Goal: Register for event/course: Sign up to attend an event or enroll in a course

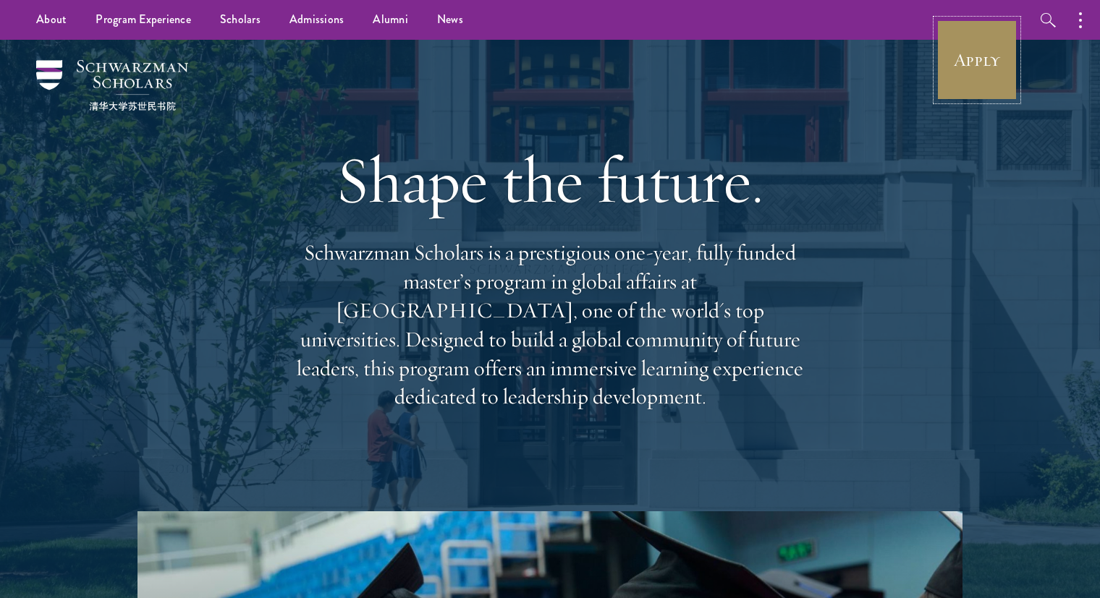
click at [963, 61] on link "Apply" at bounding box center [976, 60] width 81 height 81
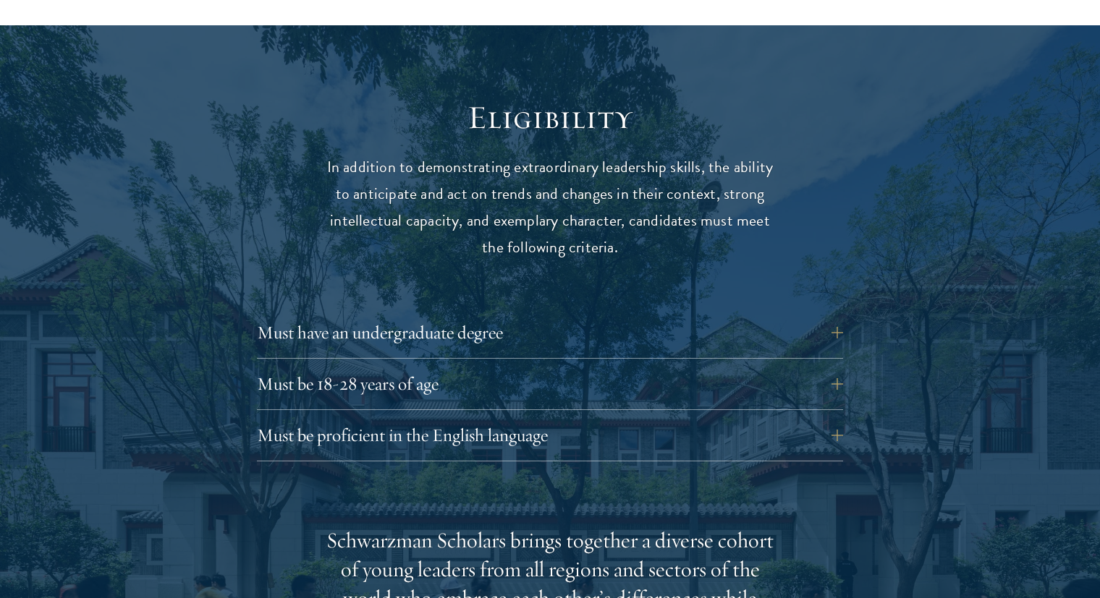
scroll to position [1836, 0]
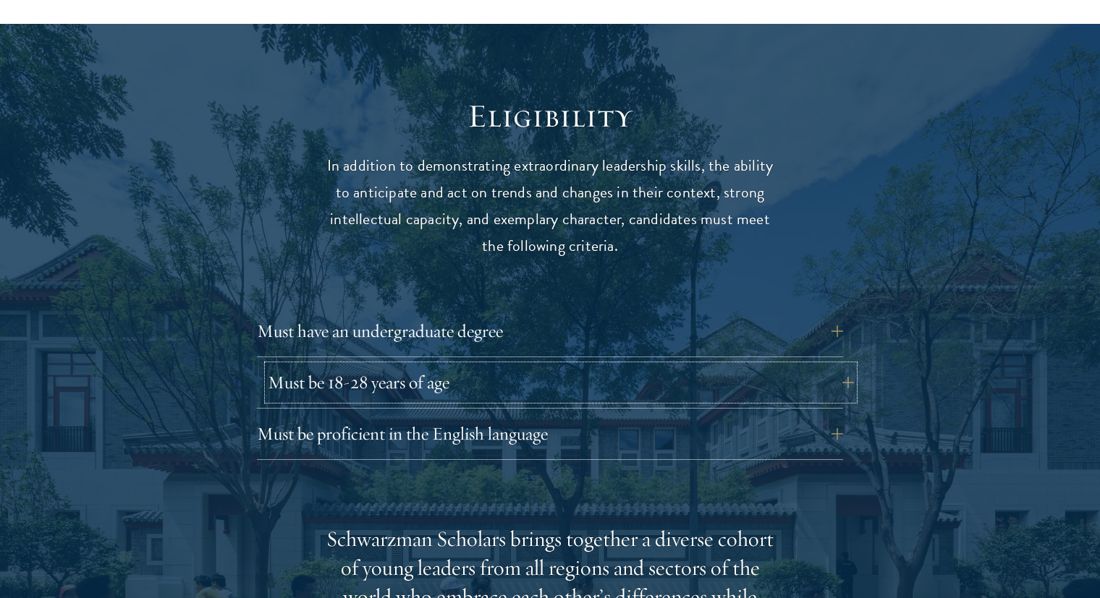
click at [441, 365] on button "Must be 18-28 years of age" at bounding box center [561, 382] width 586 height 35
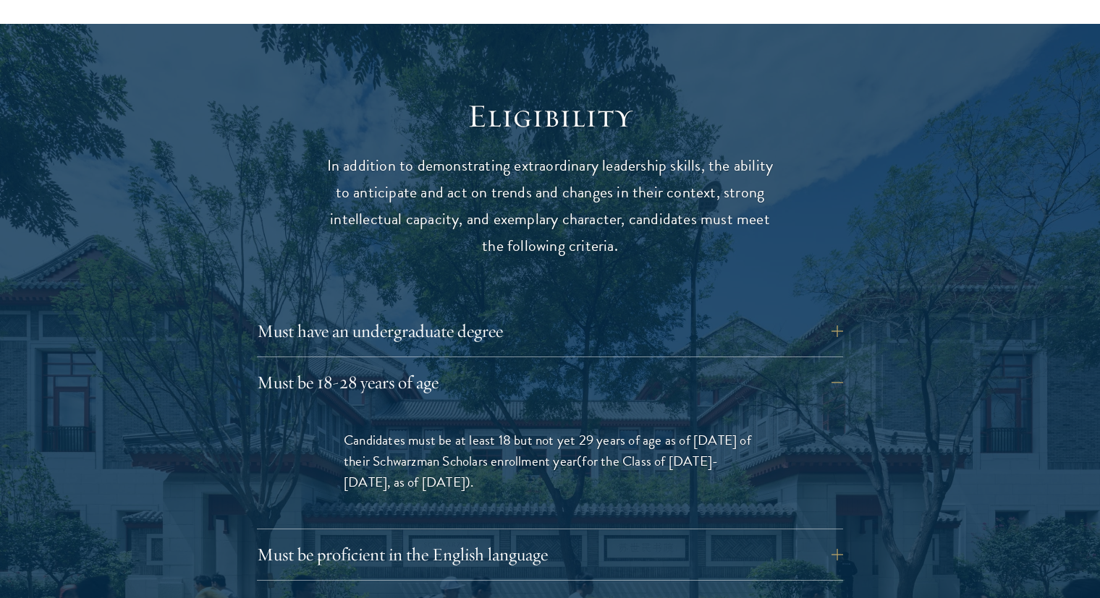
click at [556, 430] on p "Candidates must be at least 18 but not yet 29 years of age as of [DATE] of thei…" at bounding box center [550, 461] width 412 height 63
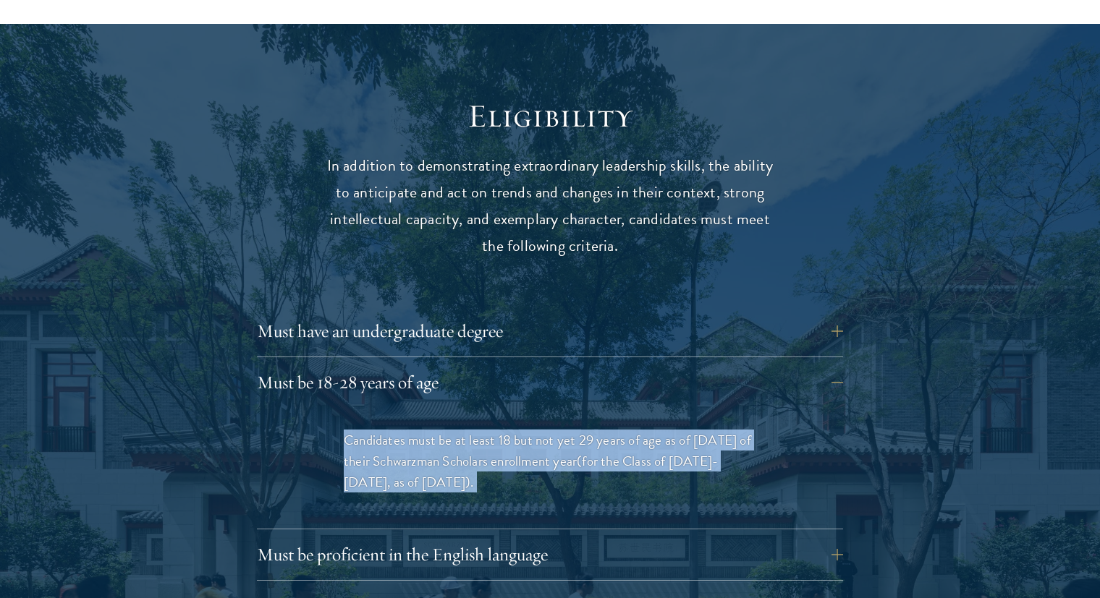
click at [556, 430] on p "Candidates must be at least 18 but not yet 29 years of age as of [DATE] of thei…" at bounding box center [550, 461] width 412 height 63
click at [518, 430] on p "Candidates must be at least 18 but not yet 29 years of age as of [DATE] of thei…" at bounding box center [550, 461] width 412 height 63
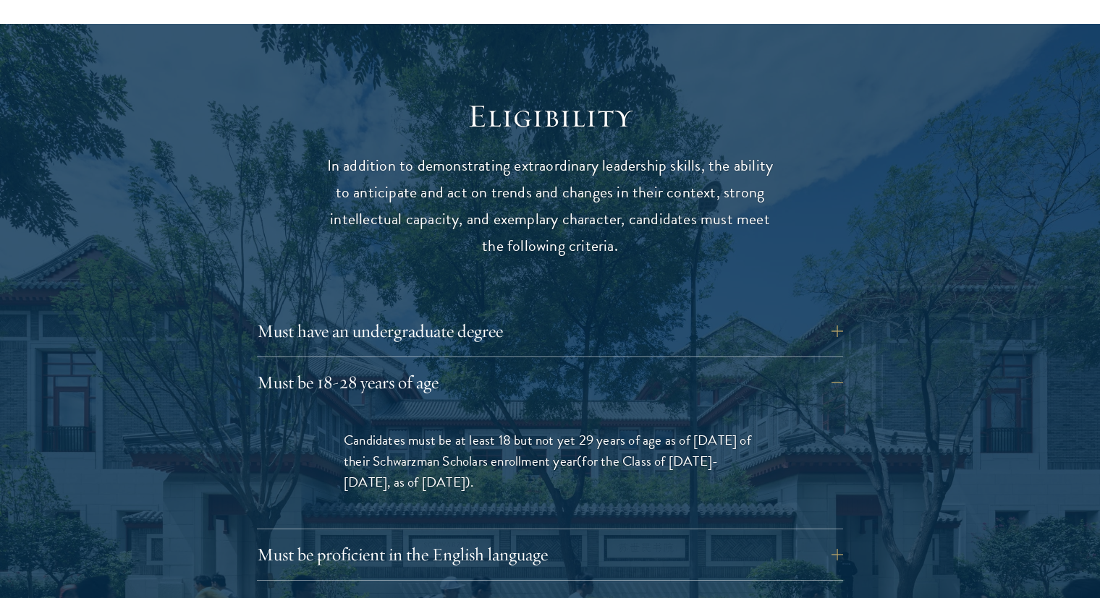
click at [518, 430] on p "Candidates must be at least 18 but not yet 29 years of age as of [DATE] of thei…" at bounding box center [550, 461] width 412 height 63
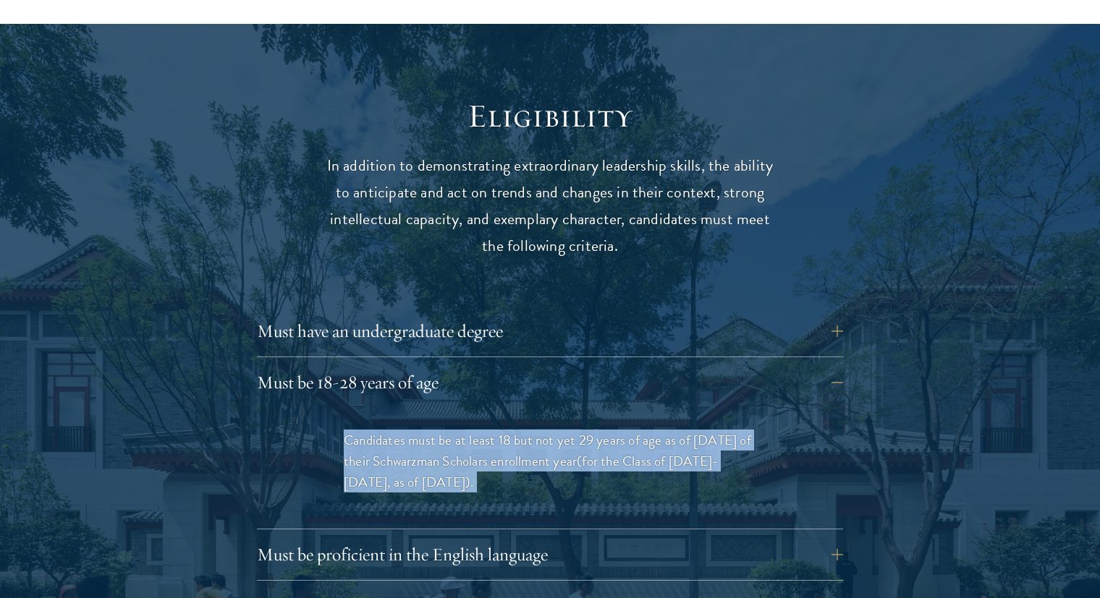
click at [518, 430] on p "Candidates must be at least 18 but not yet 29 years of age as of [DATE] of thei…" at bounding box center [550, 461] width 412 height 63
click at [646, 451] on span "(for the Class of [DATE]-[DATE], as of [DATE])" at bounding box center [531, 472] width 374 height 42
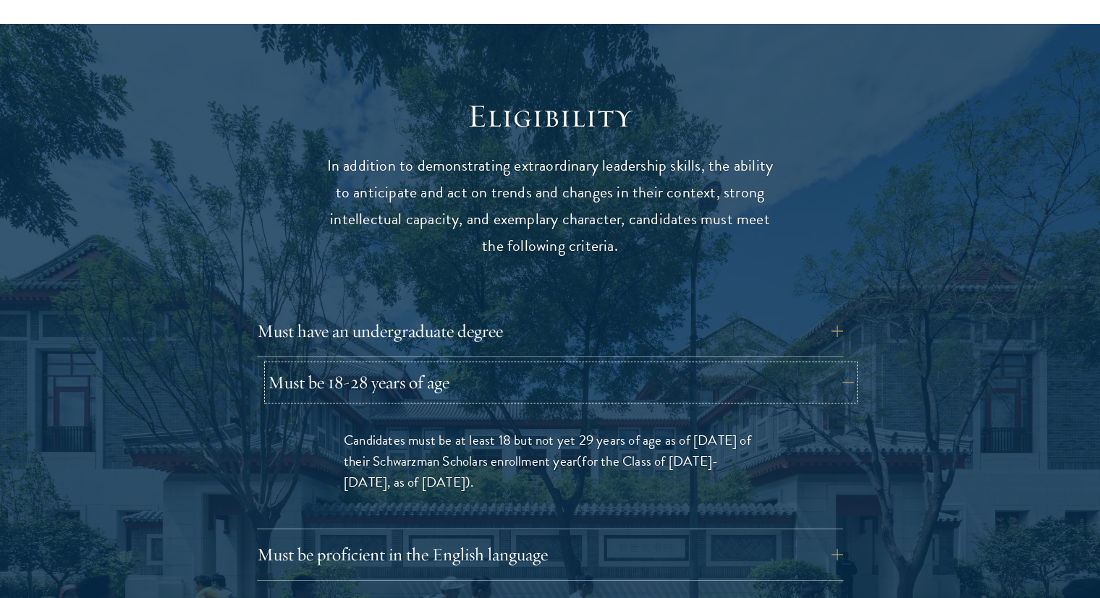
click at [790, 365] on button "Must be 18-28 years of age" at bounding box center [561, 382] width 586 height 35
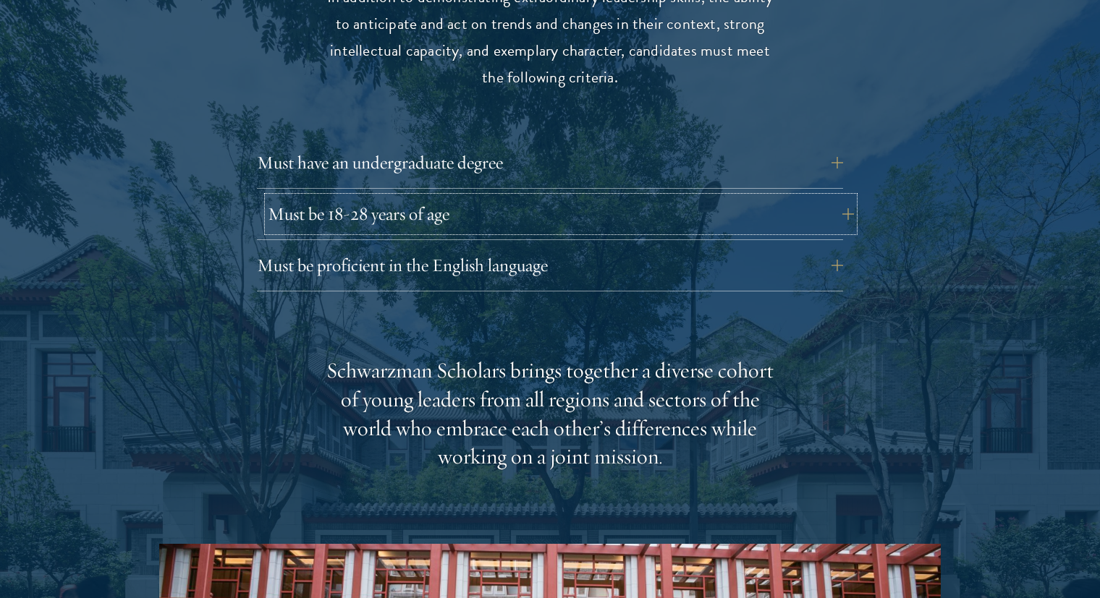
scroll to position [2020, 0]
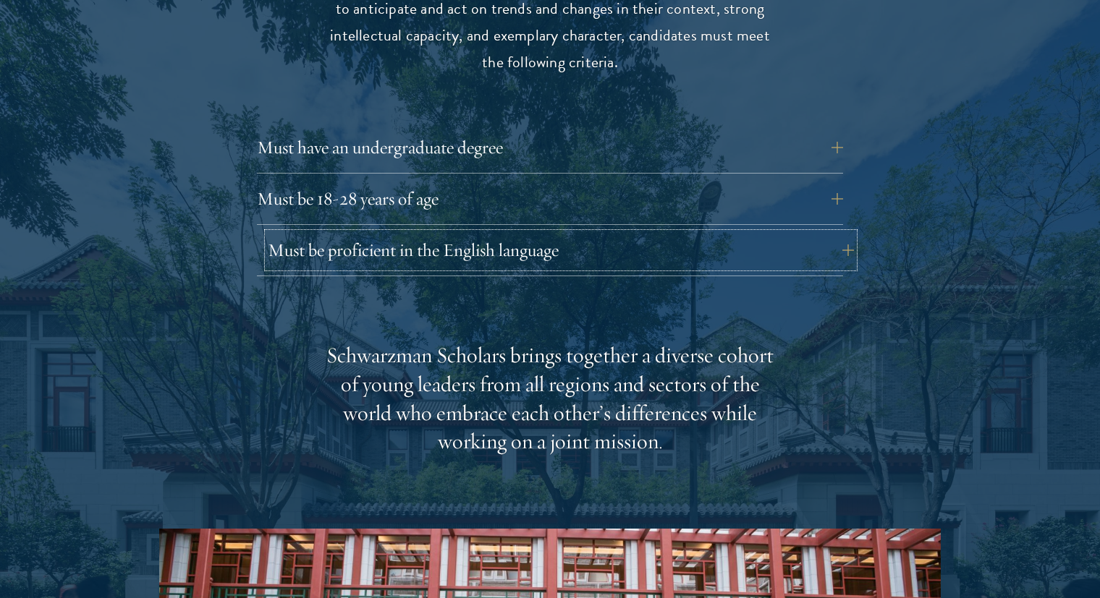
click at [491, 233] on button "Must be proficient in the English language" at bounding box center [561, 250] width 586 height 35
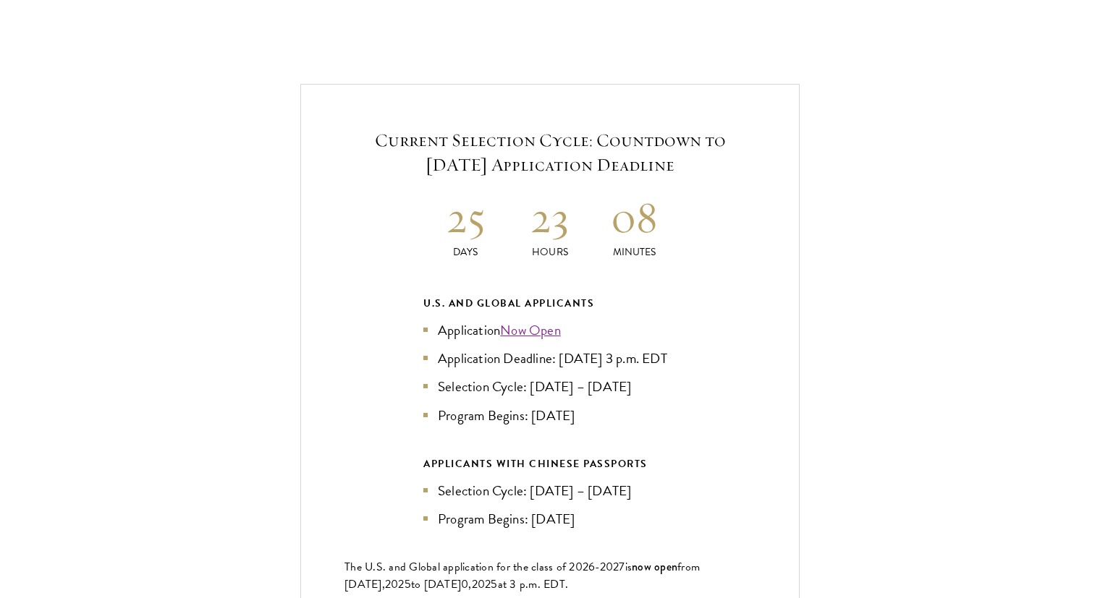
scroll to position [3459, 0]
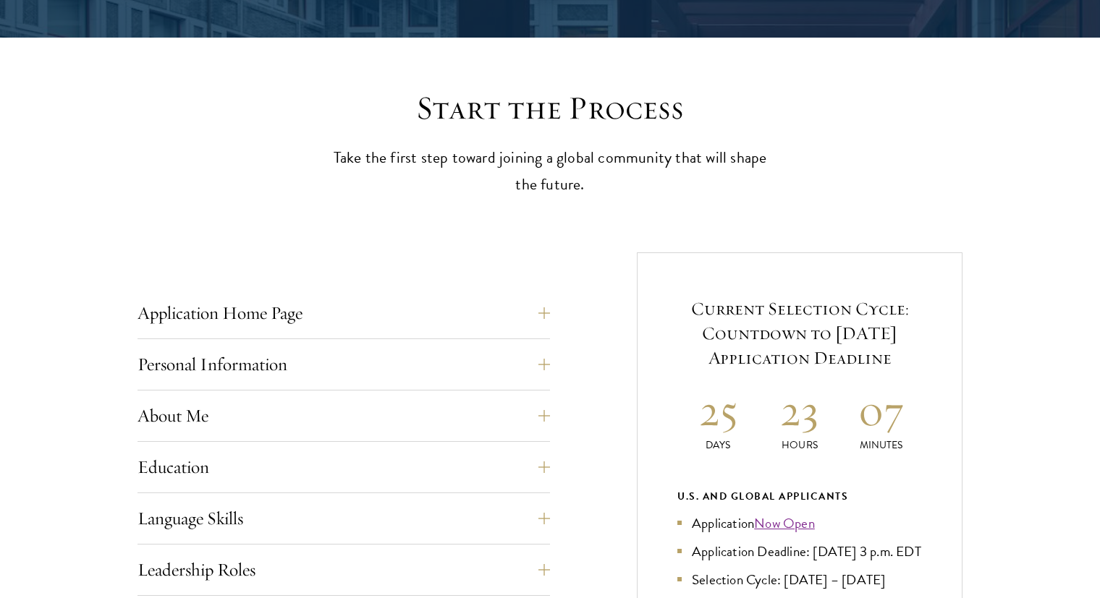
scroll to position [342, 0]
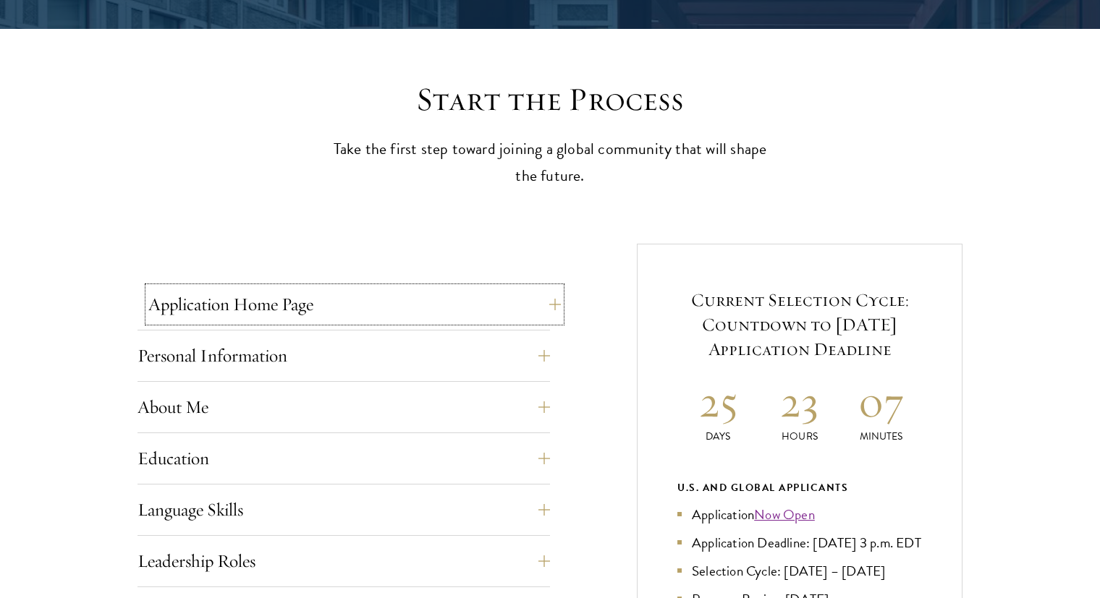
click at [549, 307] on button "Application Home Page" at bounding box center [354, 304] width 412 height 35
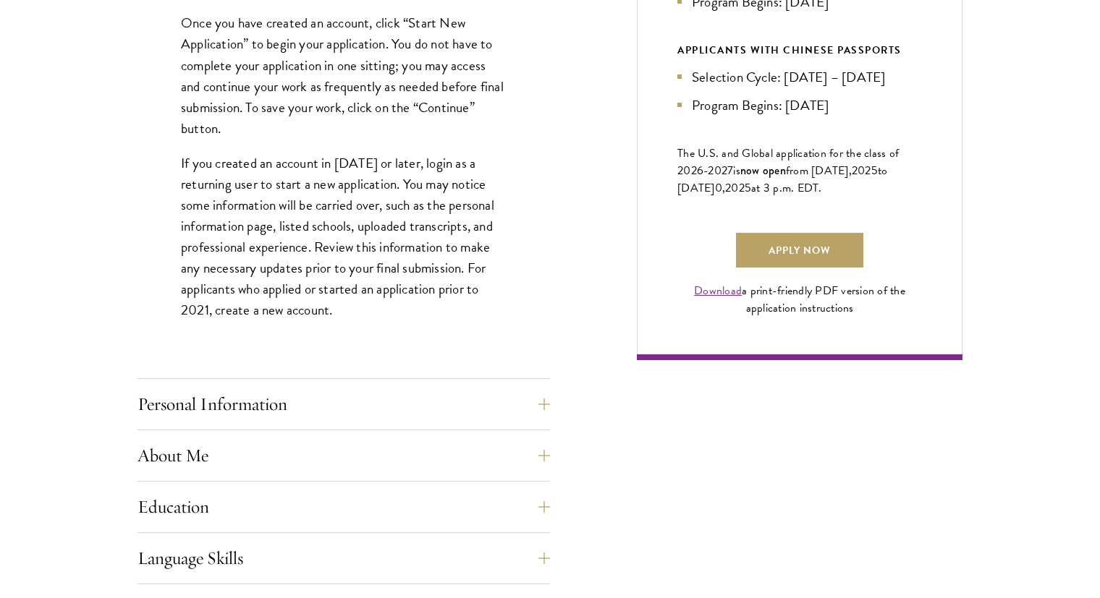
scroll to position [945, 0]
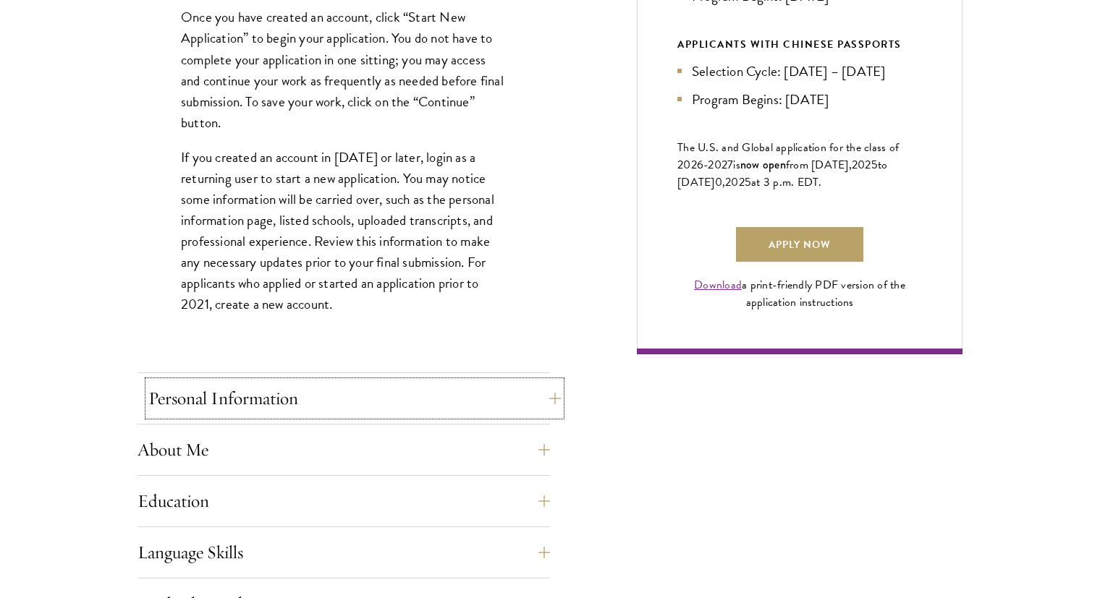
click at [415, 403] on button "Personal Information" at bounding box center [354, 398] width 412 height 35
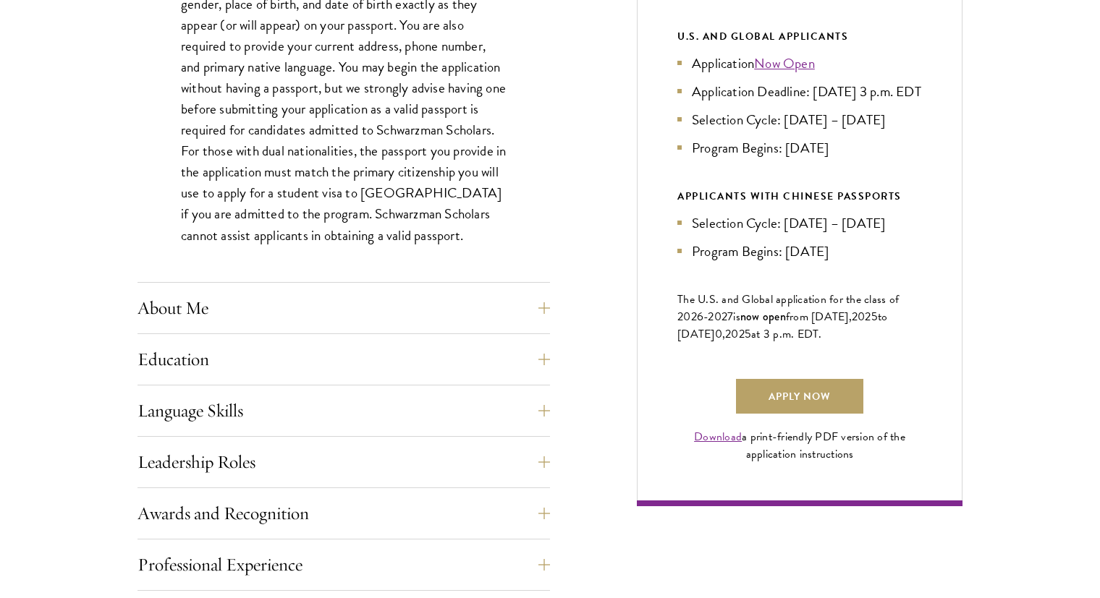
scroll to position [795, 0]
click at [259, 315] on button "About Me" at bounding box center [354, 306] width 412 height 35
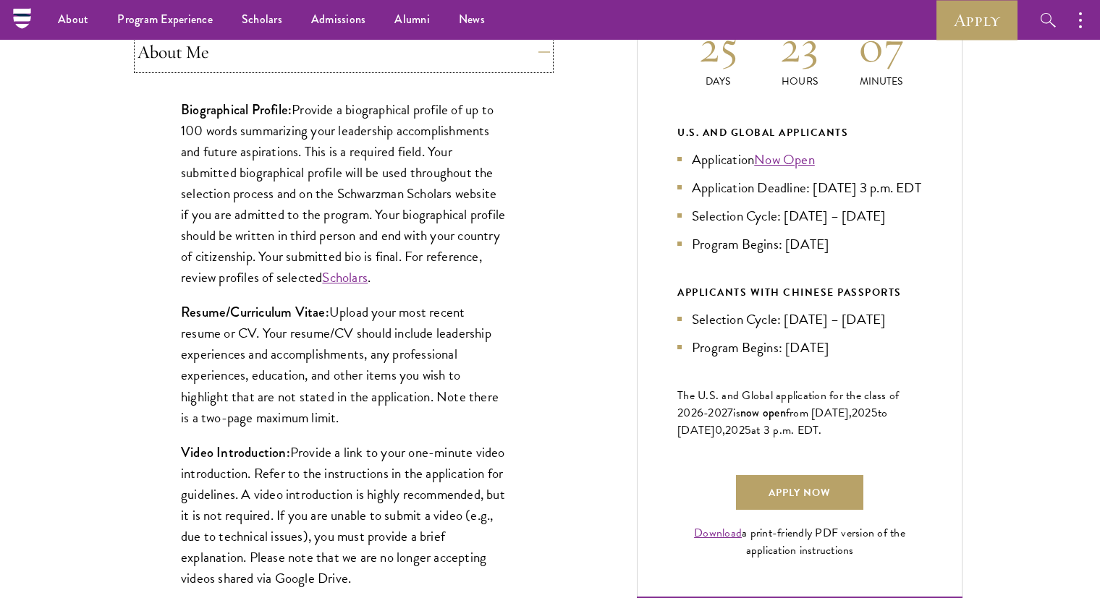
scroll to position [697, 0]
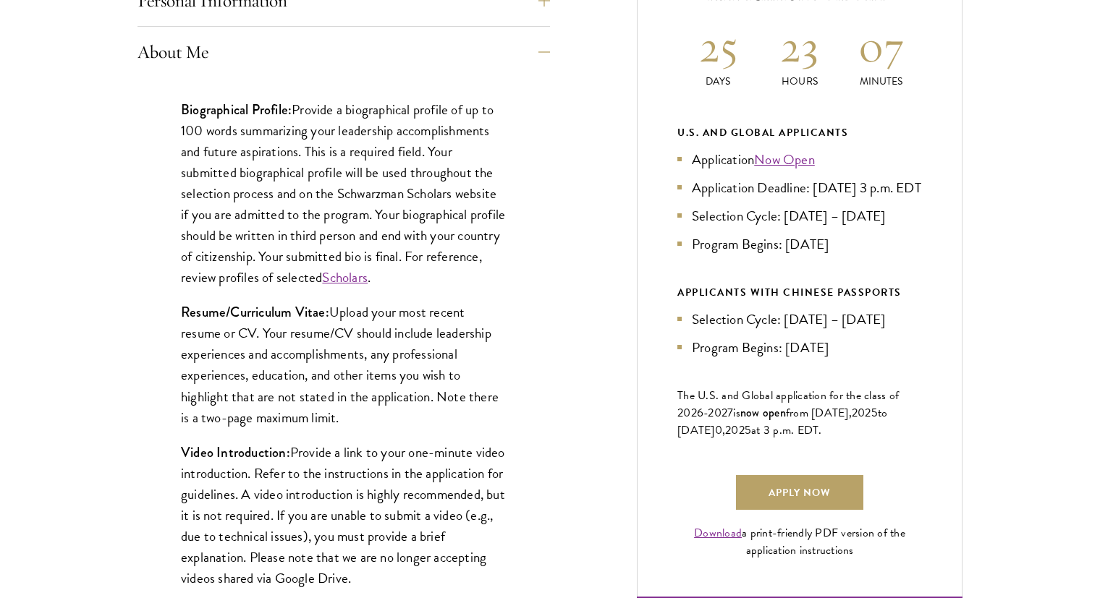
click at [274, 407] on p "Resume/Curriculum Vitae: Upload your most recent resume or CV. Your resume/CV s…" at bounding box center [344, 365] width 326 height 126
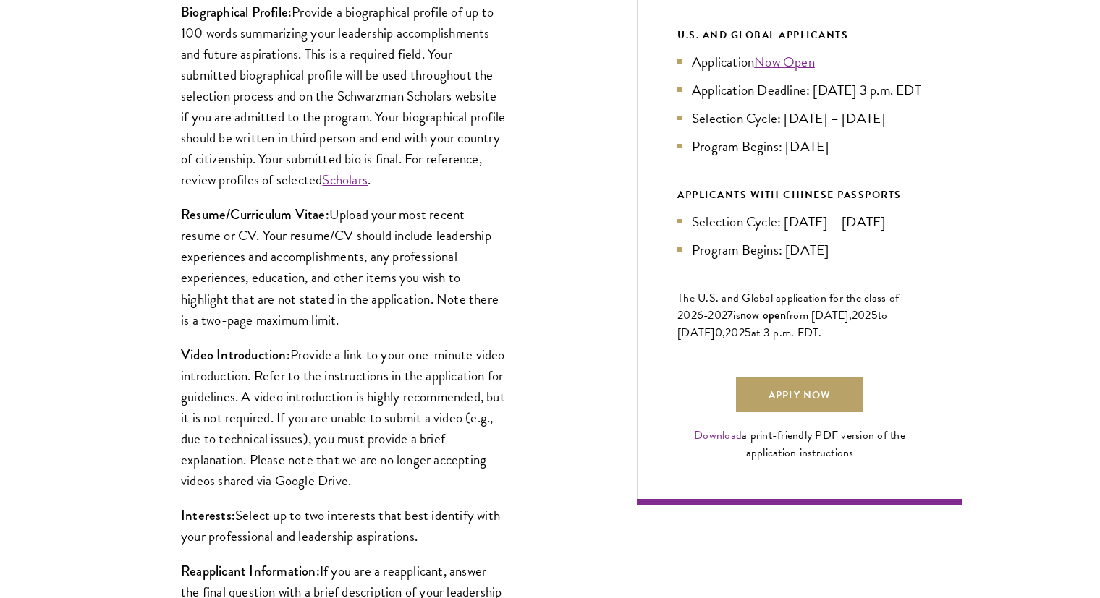
scroll to position [795, 0]
click at [274, 407] on p "Video Introduction: Provide a link to your one-minute video introduction. Refer…" at bounding box center [344, 417] width 326 height 147
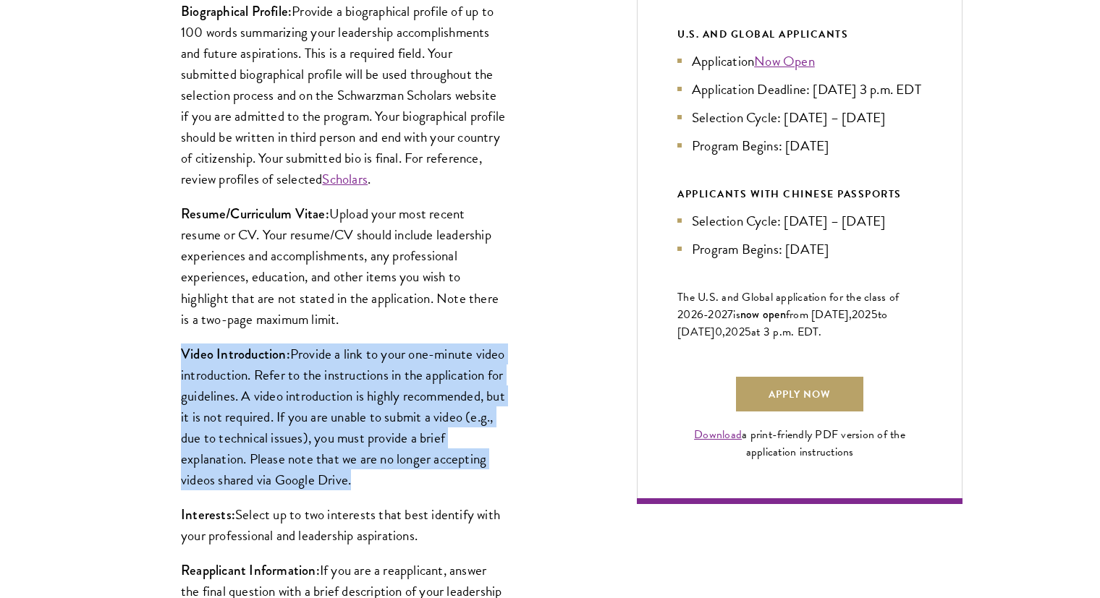
click at [274, 407] on p "Video Introduction: Provide a link to your one-minute video introduction. Refer…" at bounding box center [344, 417] width 326 height 147
click at [283, 373] on p "Video Introduction: Provide a link to your one-minute video introduction. Refer…" at bounding box center [344, 417] width 326 height 147
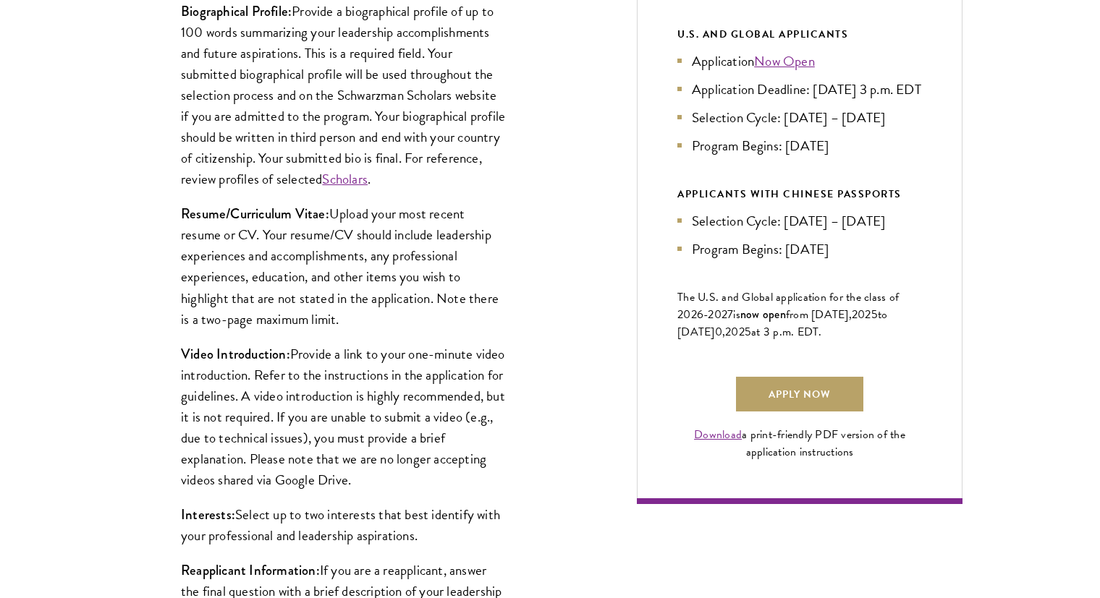
click at [316, 397] on p "Video Introduction: Provide a link to your one-minute video introduction. Refer…" at bounding box center [344, 417] width 326 height 147
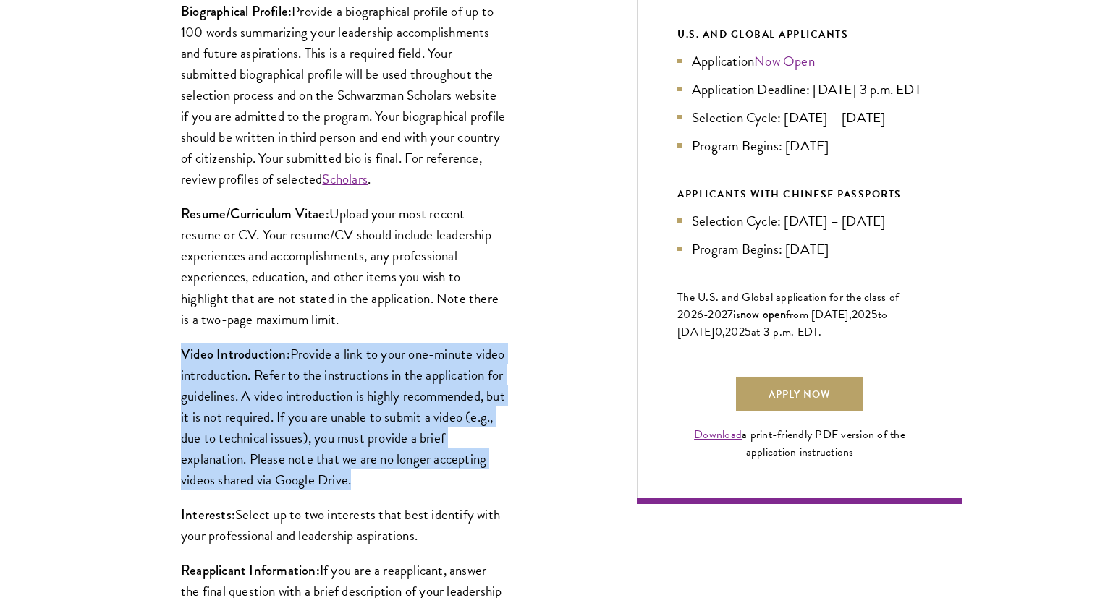
click at [316, 397] on p "Video Introduction: Provide a link to your one-minute video introduction. Refer…" at bounding box center [344, 417] width 326 height 147
click at [305, 420] on p "Video Introduction: Provide a link to your one-minute video introduction. Refer…" at bounding box center [344, 417] width 326 height 147
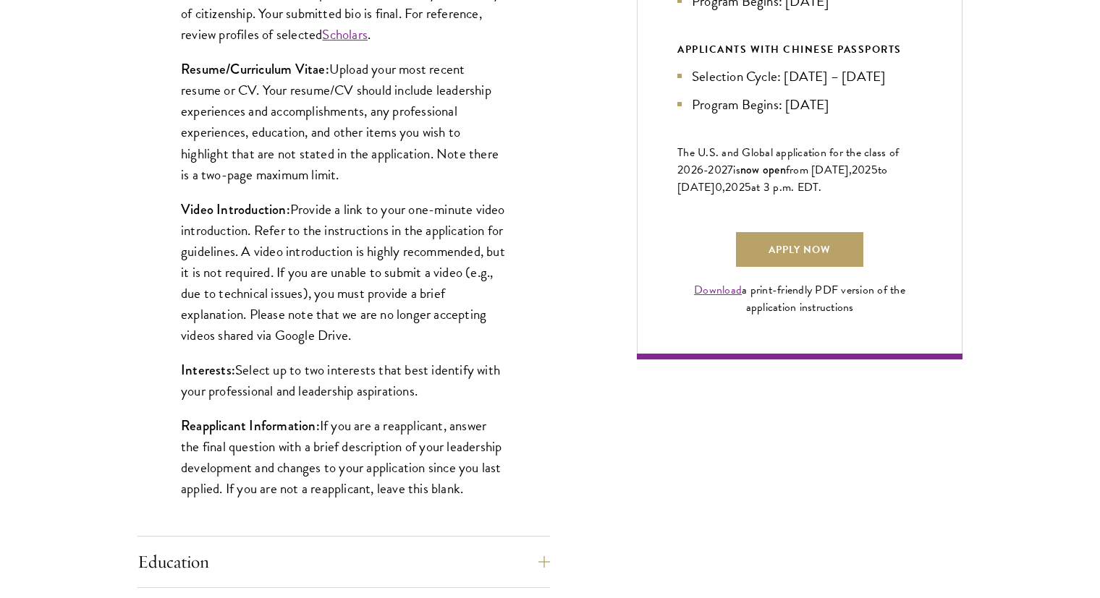
scroll to position [941, 0]
click at [277, 373] on p "Interests: Select up to two interests that best identify with your professional…" at bounding box center [344, 380] width 326 height 42
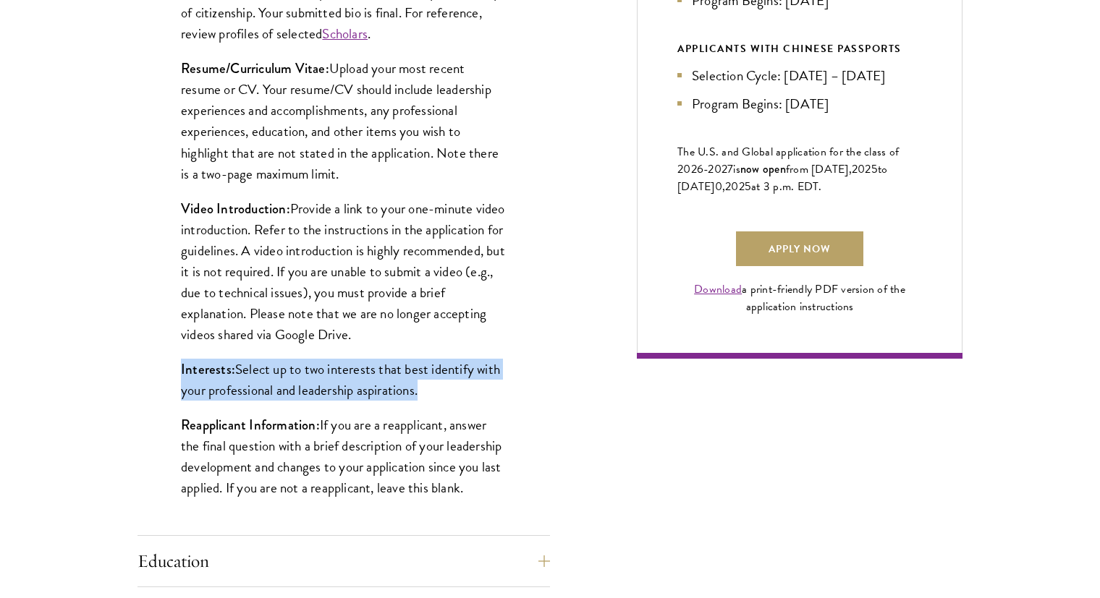
click at [277, 373] on p "Interests: Select up to two interests that best identify with your professional…" at bounding box center [344, 380] width 326 height 42
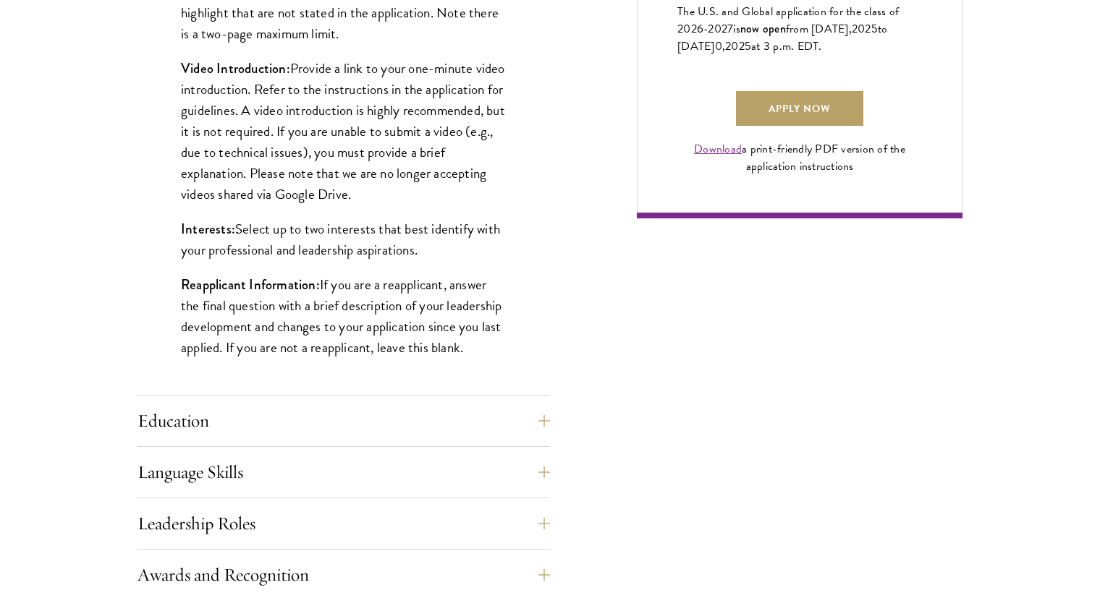
scroll to position [1084, 0]
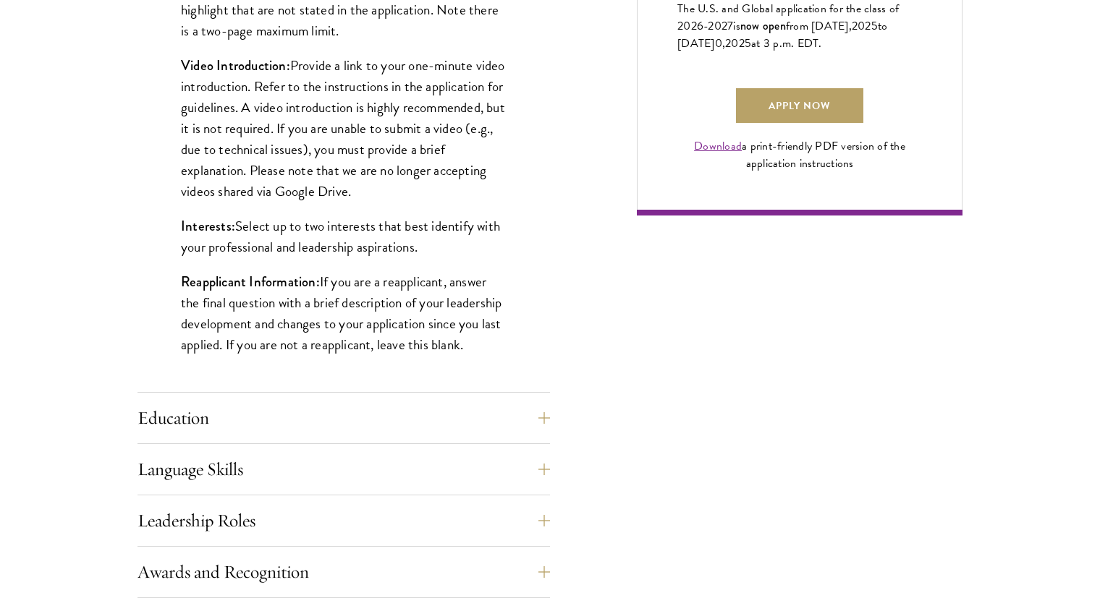
click at [312, 278] on strong "Reapplicant Information:" at bounding box center [250, 282] width 139 height 20
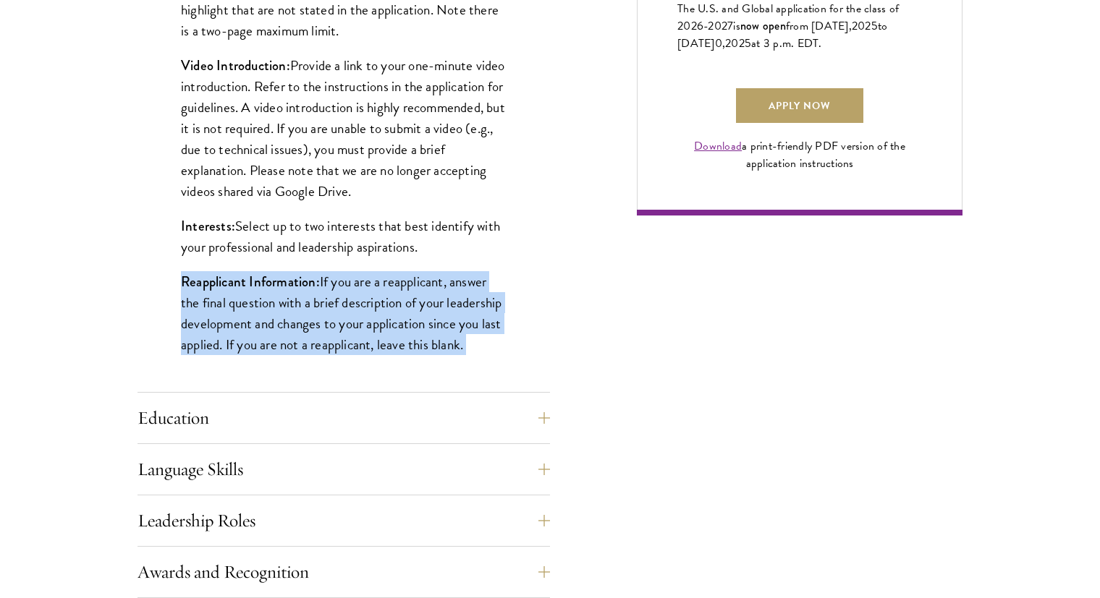
click at [312, 278] on strong "Reapplicant Information:" at bounding box center [250, 282] width 139 height 20
click at [275, 299] on p "Reapplicant Information: If you are a reapplicant, answer the final question wi…" at bounding box center [344, 313] width 326 height 84
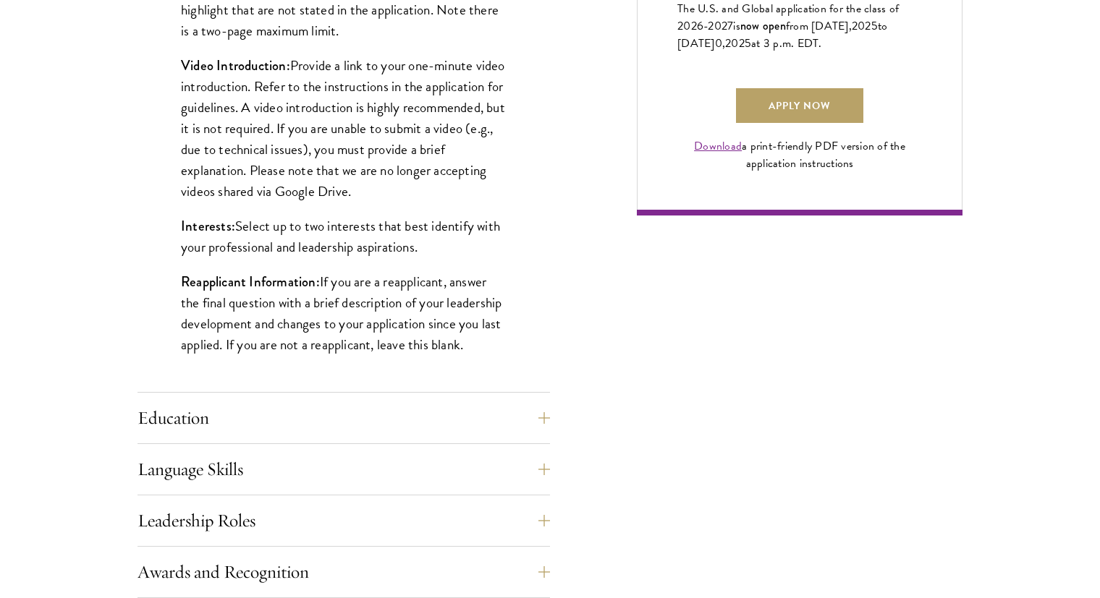
click at [275, 299] on p "Reapplicant Information: If you are a reapplicant, answer the final question wi…" at bounding box center [344, 313] width 326 height 84
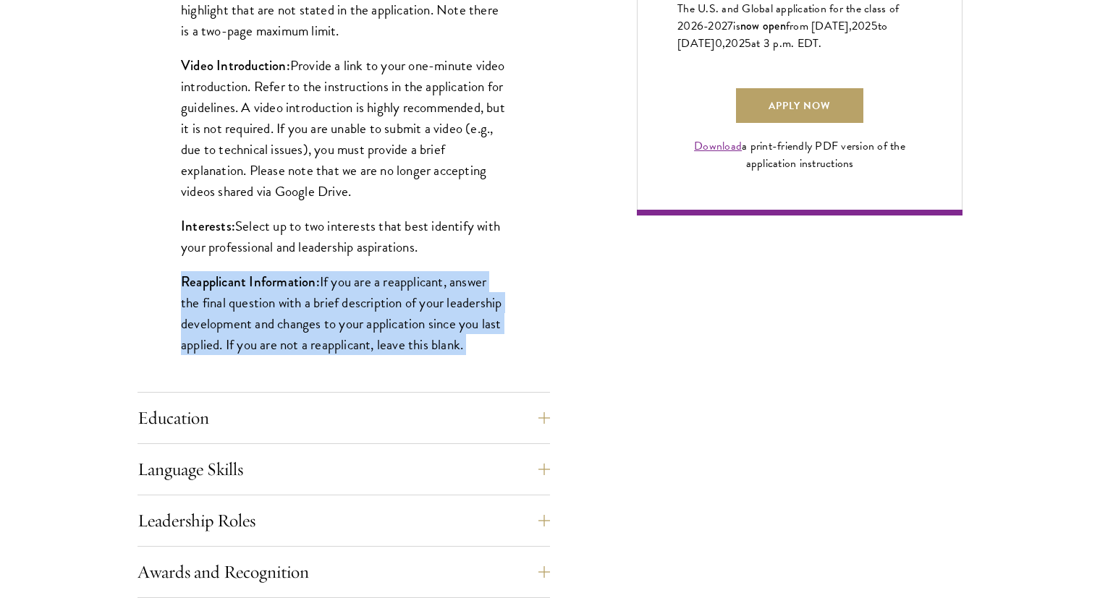
click at [275, 299] on p "Reapplicant Information: If you are a reapplicant, answer the final question wi…" at bounding box center [344, 313] width 326 height 84
click at [286, 321] on p "Reapplicant Information: If you are a reapplicant, answer the final question wi…" at bounding box center [344, 313] width 326 height 84
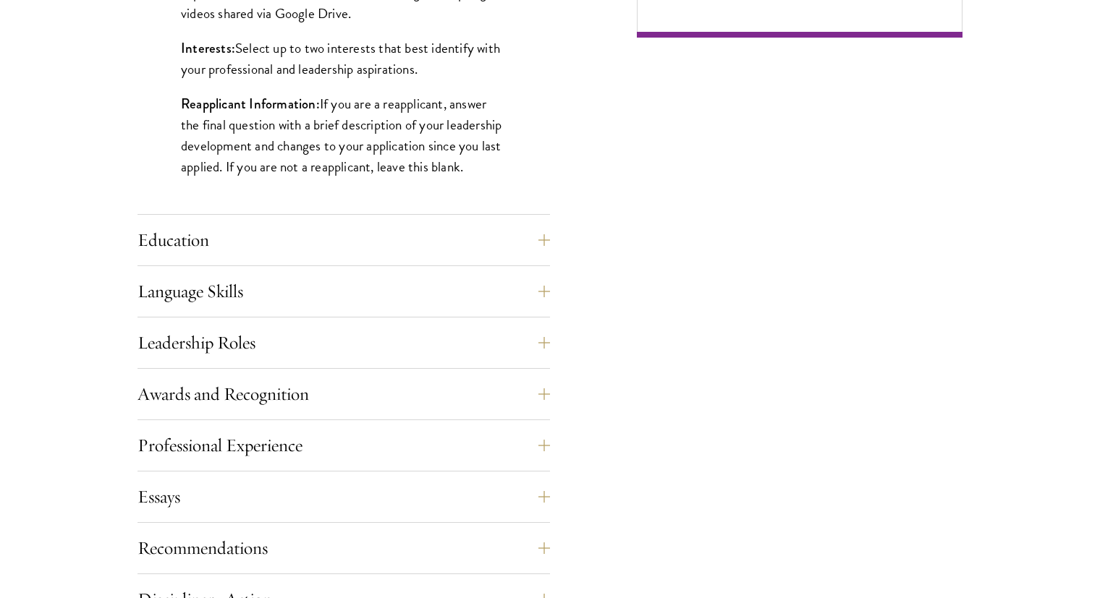
scroll to position [1266, 0]
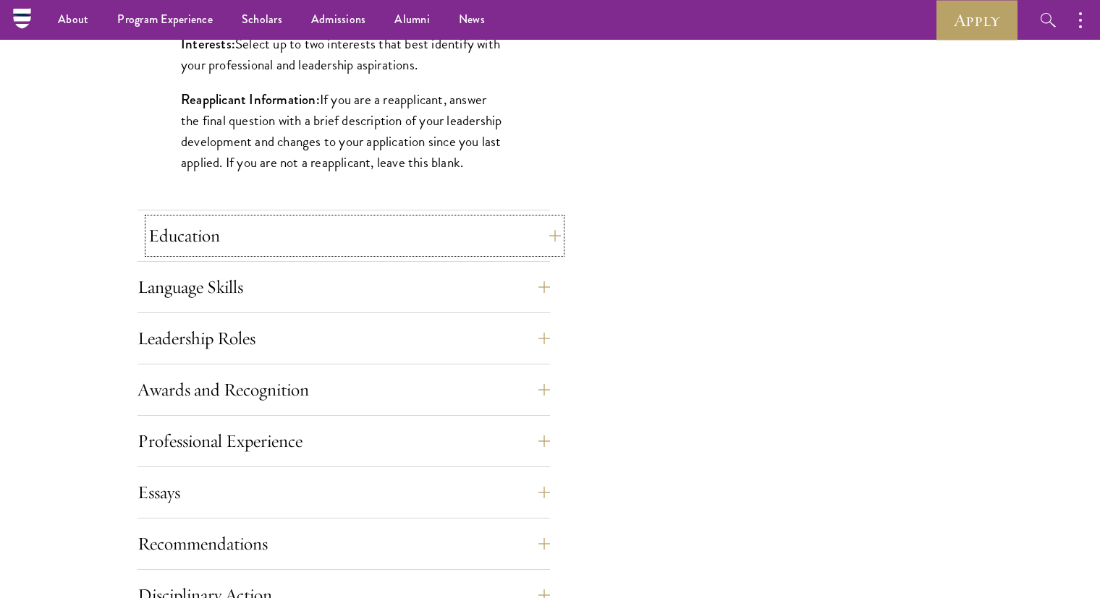
click at [207, 234] on button "Education" at bounding box center [354, 236] width 412 height 35
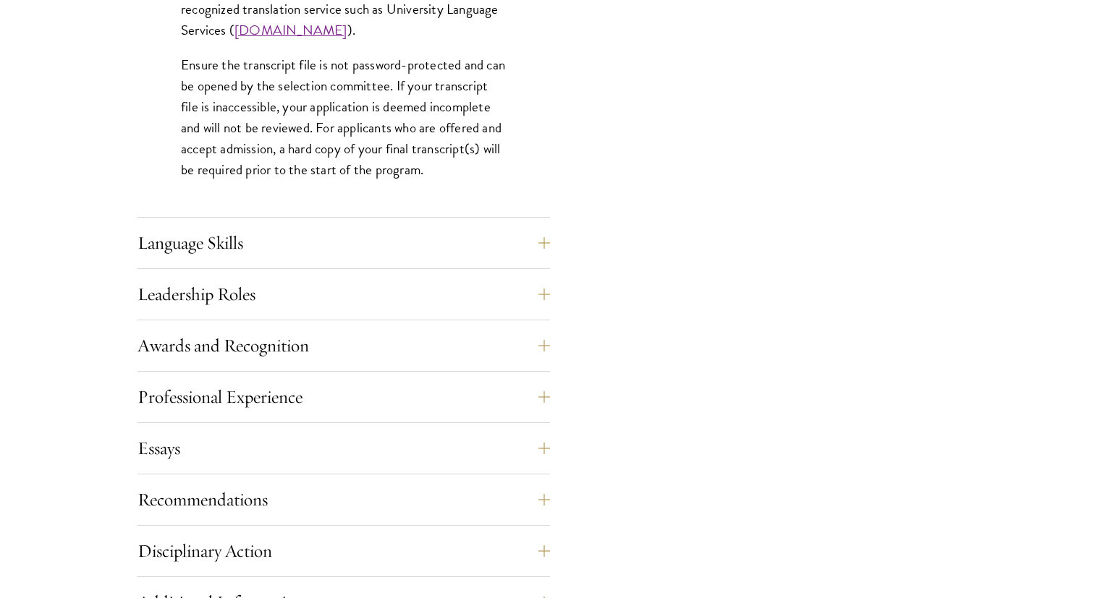
scroll to position [2314, 0]
click at [268, 238] on button "Language Skills" at bounding box center [354, 241] width 412 height 35
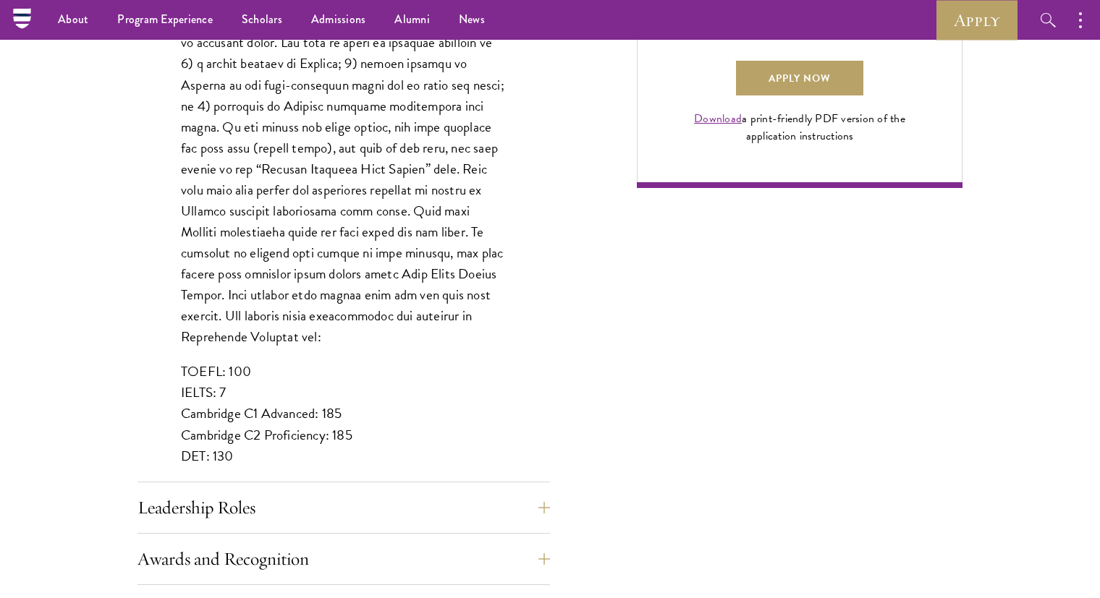
scroll to position [1088, 0]
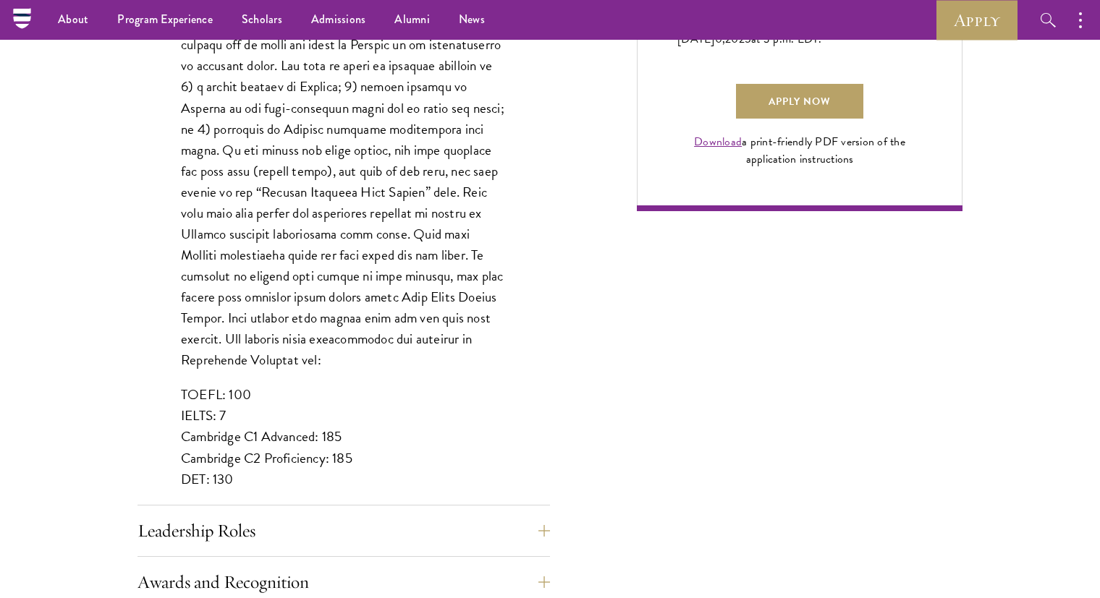
click at [192, 450] on p "TOEFL: 100 IELTS: 7 Cambridge C1 Advanced: 185 Cambridge C2 Proficiency: 185 DE…" at bounding box center [344, 436] width 326 height 105
click at [371, 216] on p at bounding box center [344, 160] width 326 height 420
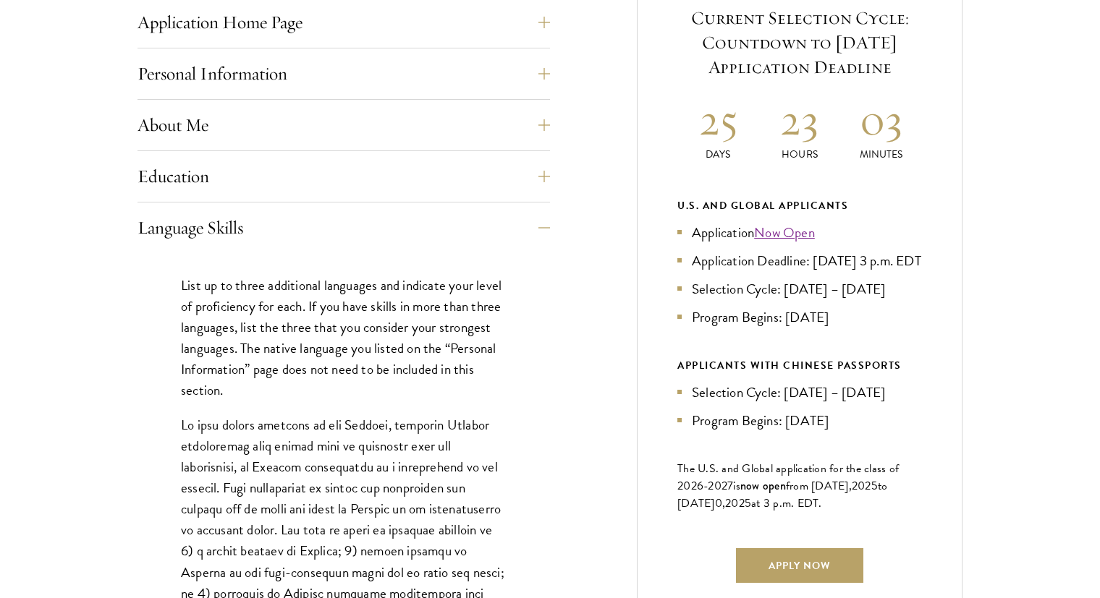
scroll to position [613, 0]
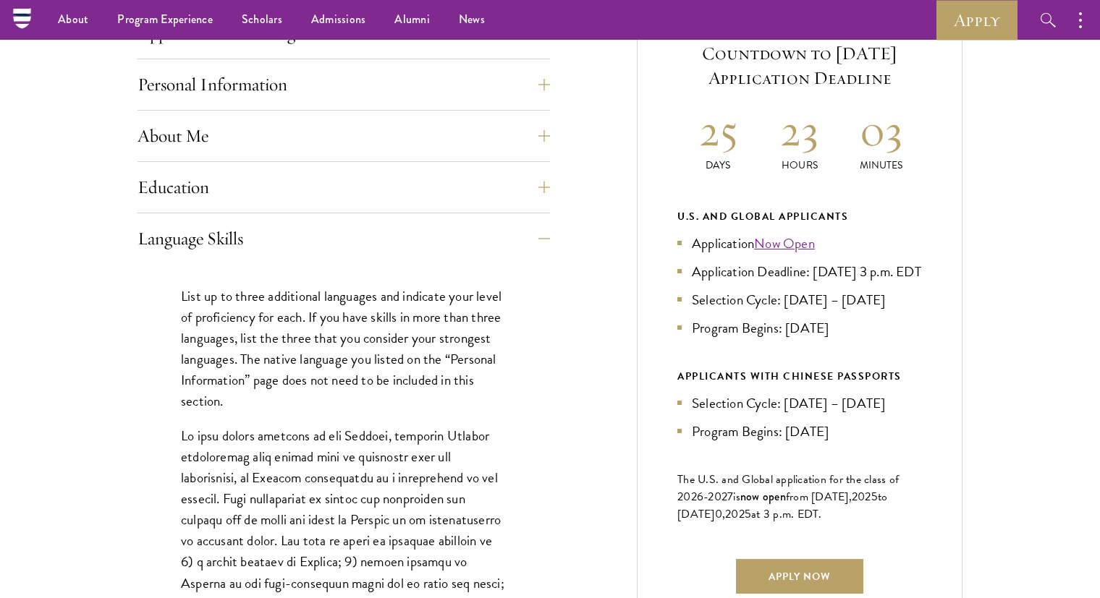
click at [341, 349] on p "List up to three additional languages and indicate your level of proficiency fo…" at bounding box center [344, 349] width 326 height 126
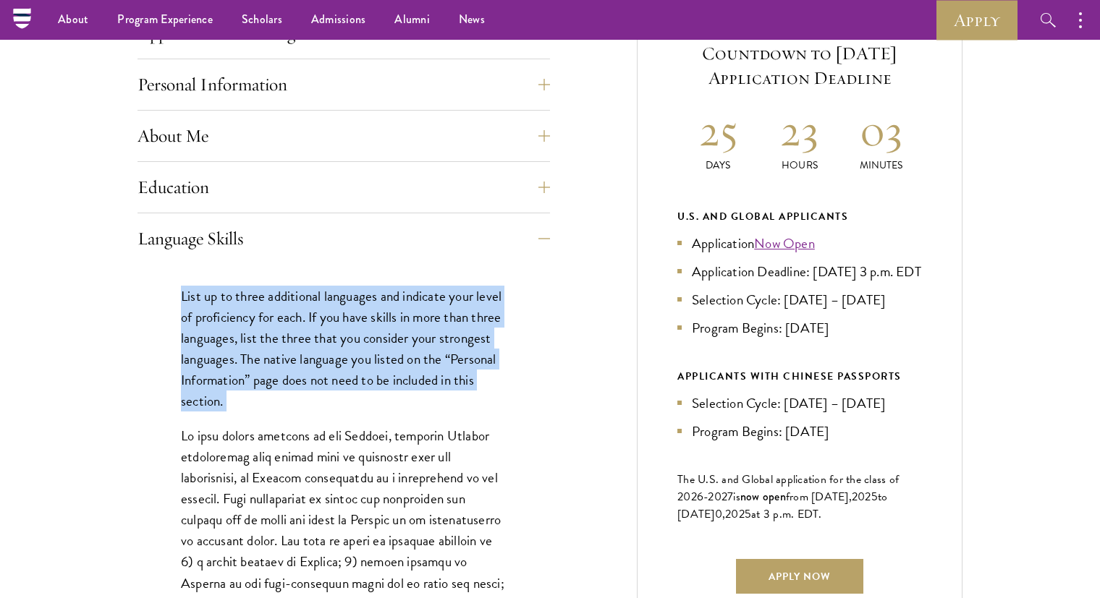
click at [341, 349] on p "List up to three additional languages and indicate your level of proficiency fo…" at bounding box center [344, 349] width 326 height 126
click at [347, 363] on p "List up to three additional languages and indicate your level of proficiency fo…" at bounding box center [344, 349] width 326 height 126
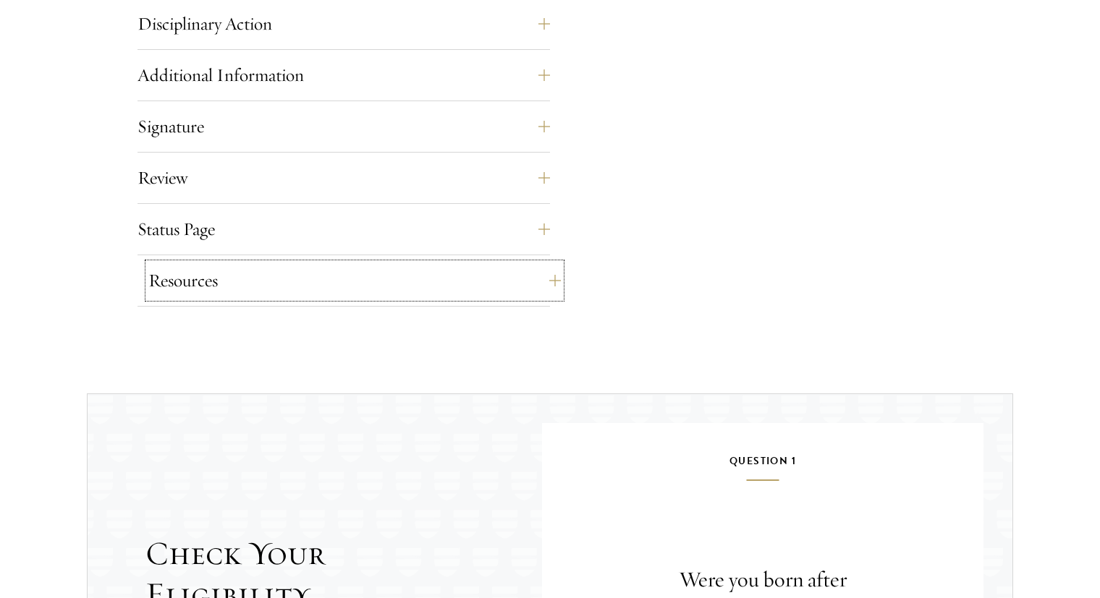
click at [296, 279] on button "Resources" at bounding box center [354, 280] width 412 height 35
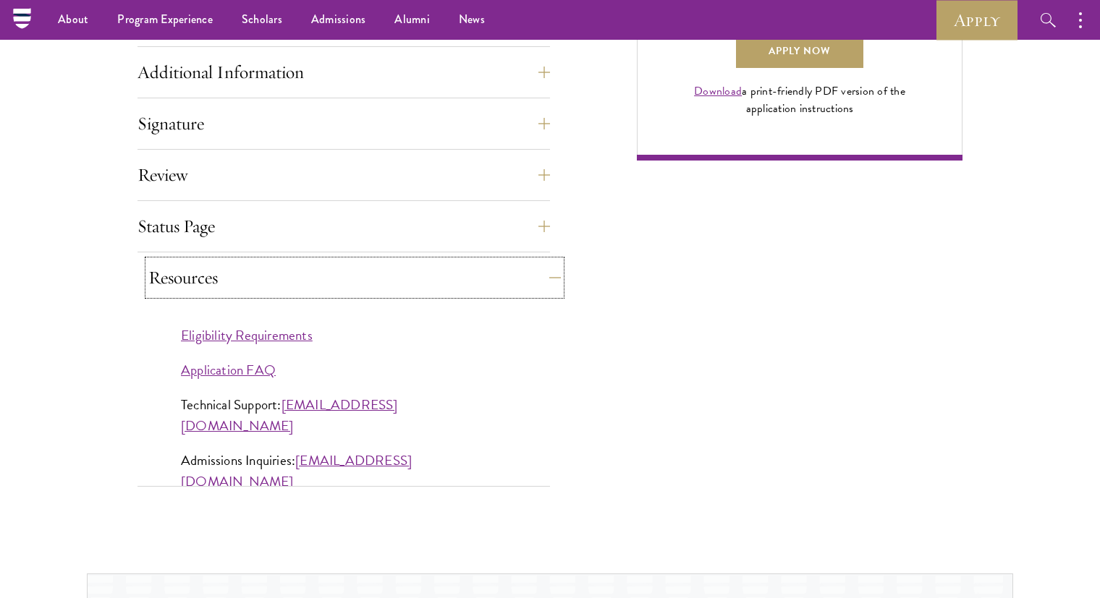
scroll to position [1136, 0]
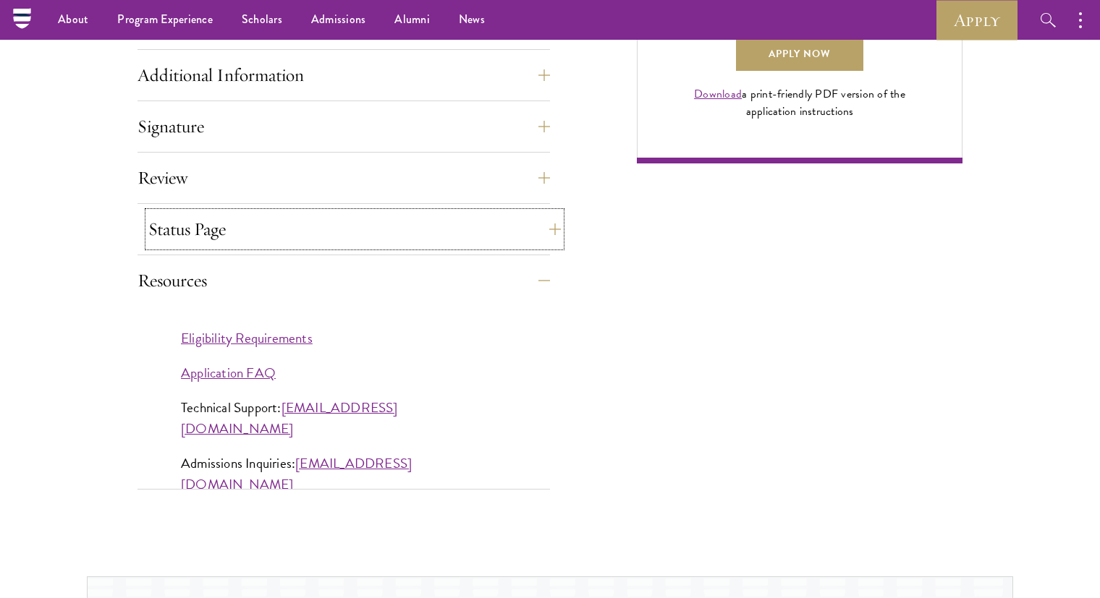
click at [271, 243] on button "Status Page" at bounding box center [354, 229] width 412 height 35
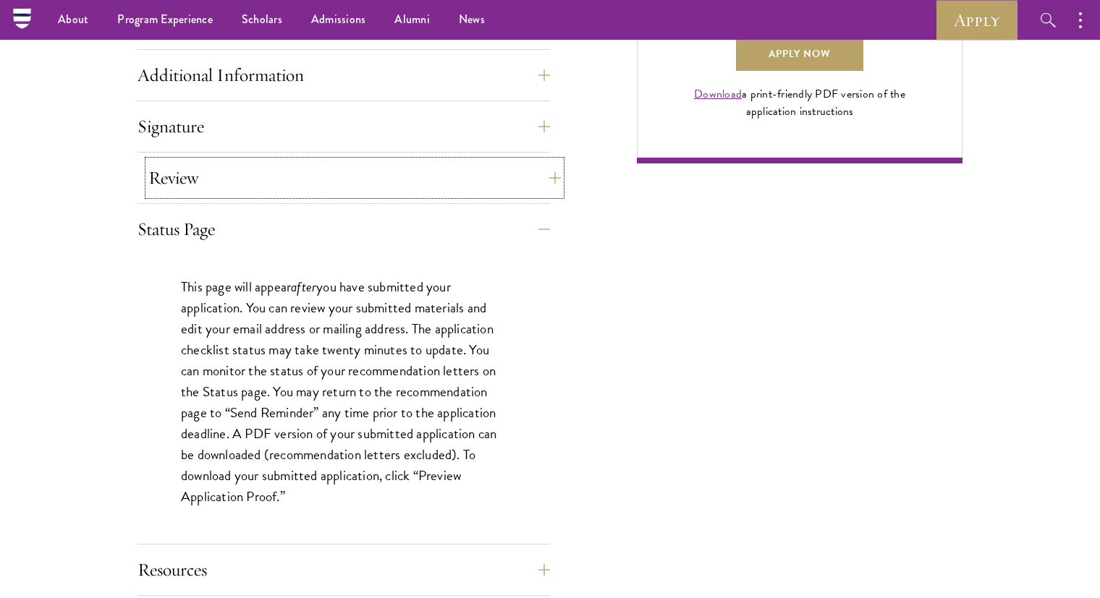
click at [232, 187] on button "Review" at bounding box center [354, 178] width 412 height 35
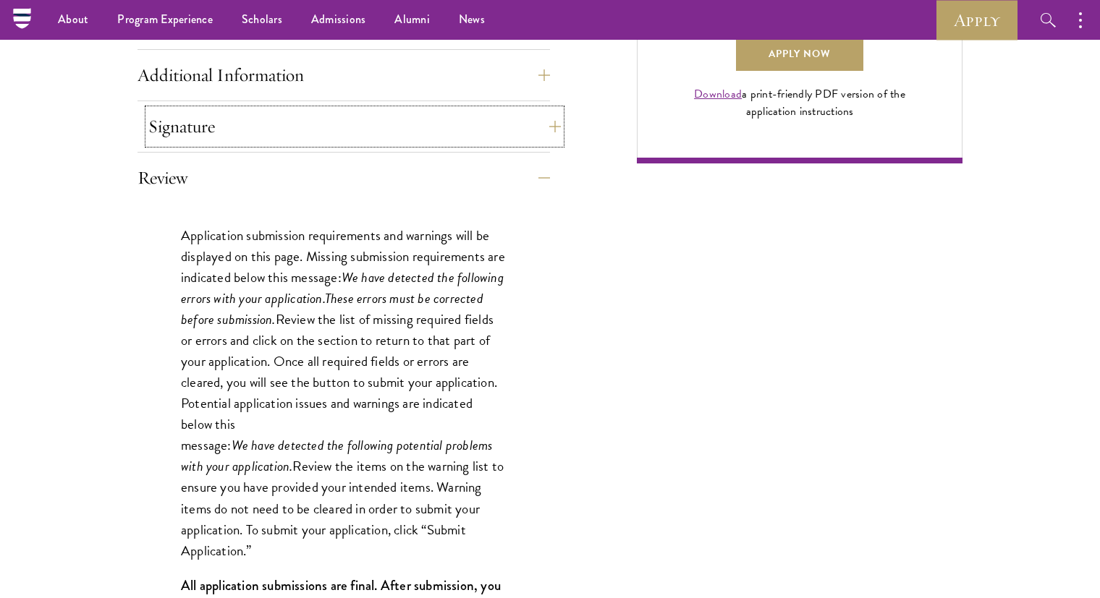
click at [219, 136] on button "Signature" at bounding box center [354, 126] width 412 height 35
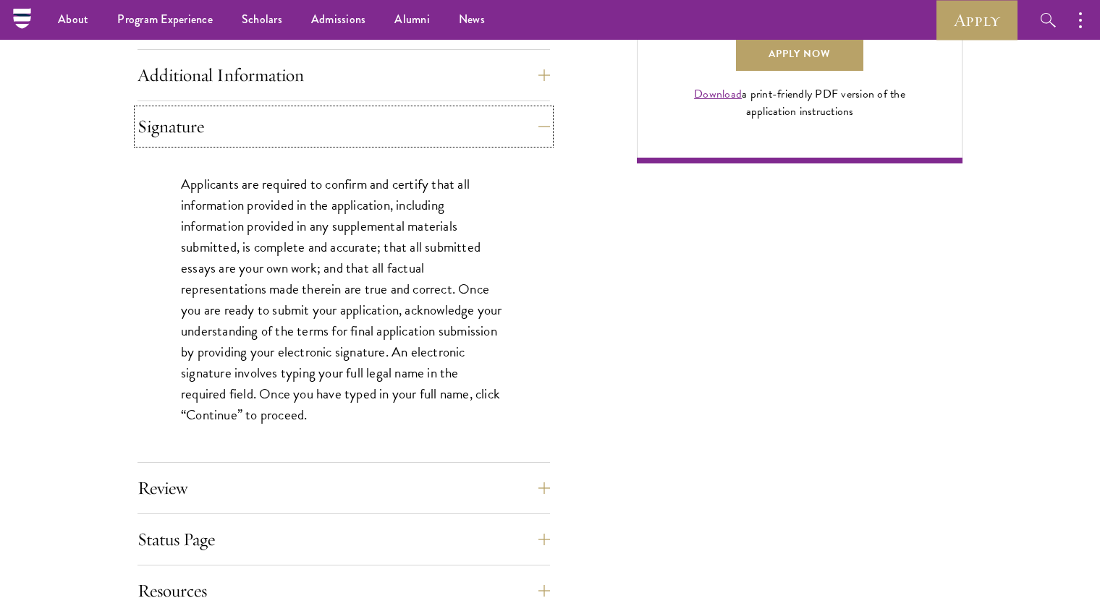
scroll to position [1132, 0]
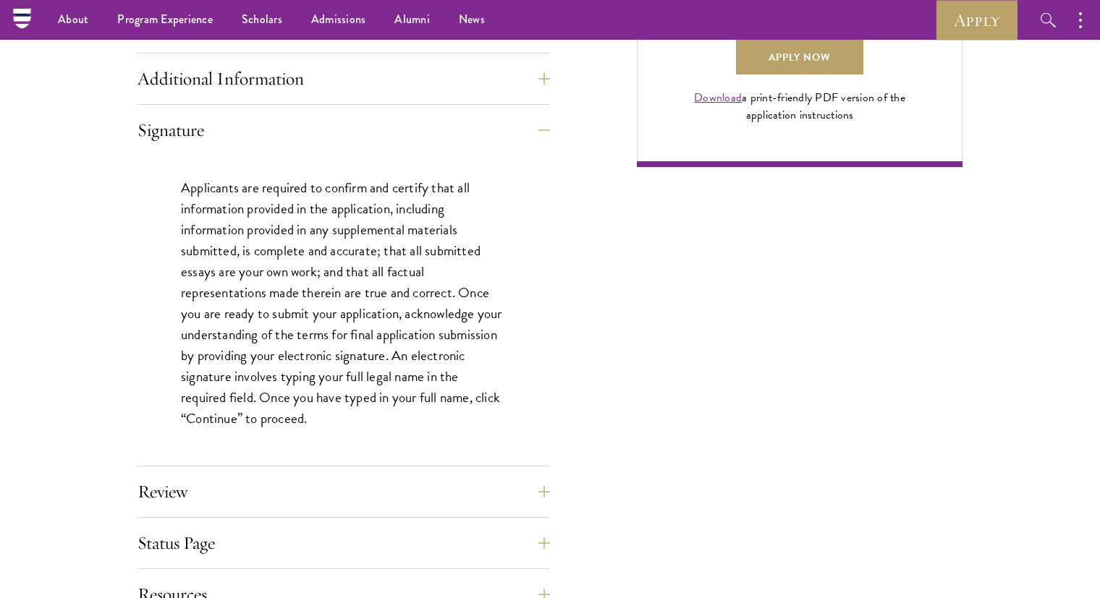
click at [291, 199] on p "Applicants are required to confirm and certify that all information provided in…" at bounding box center [344, 303] width 326 height 253
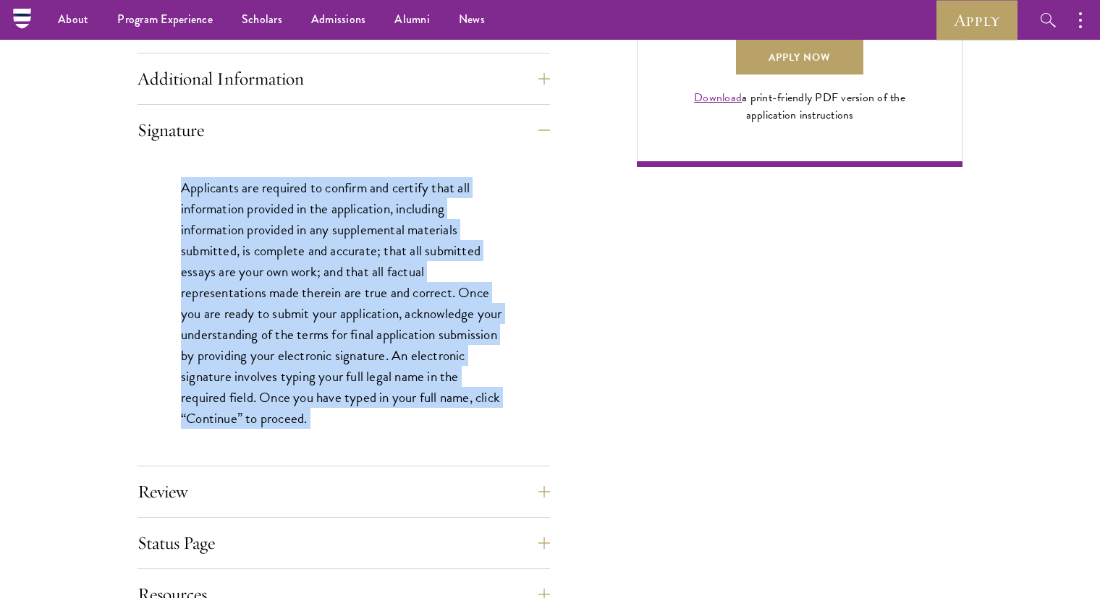
click at [291, 199] on p "Applicants are required to confirm and certify that all information provided in…" at bounding box center [344, 303] width 326 height 253
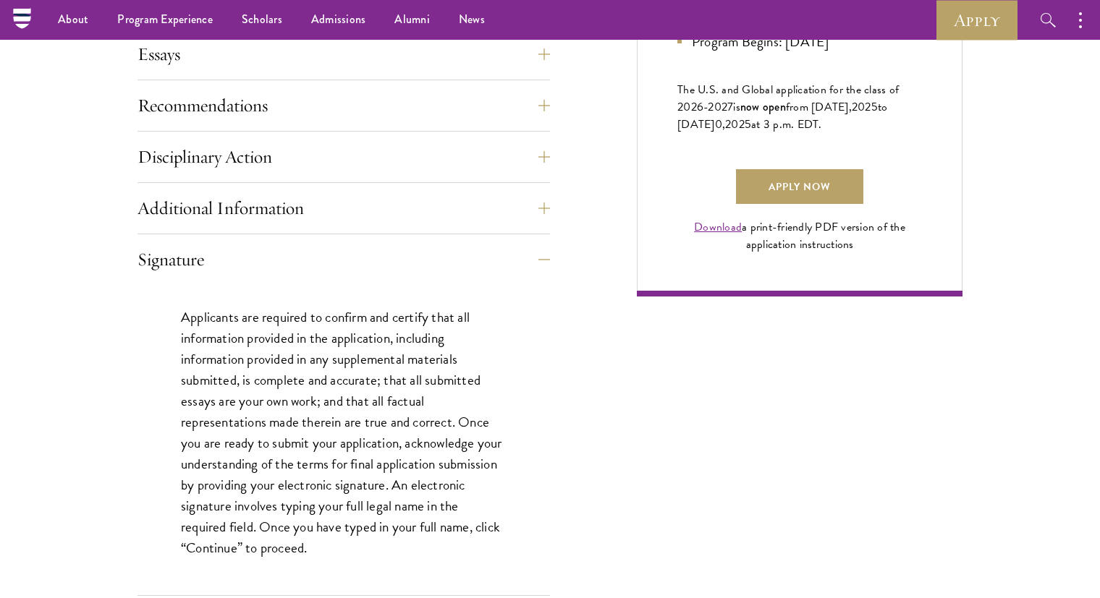
scroll to position [1002, 0]
click at [253, 217] on button "Additional Information" at bounding box center [354, 209] width 412 height 35
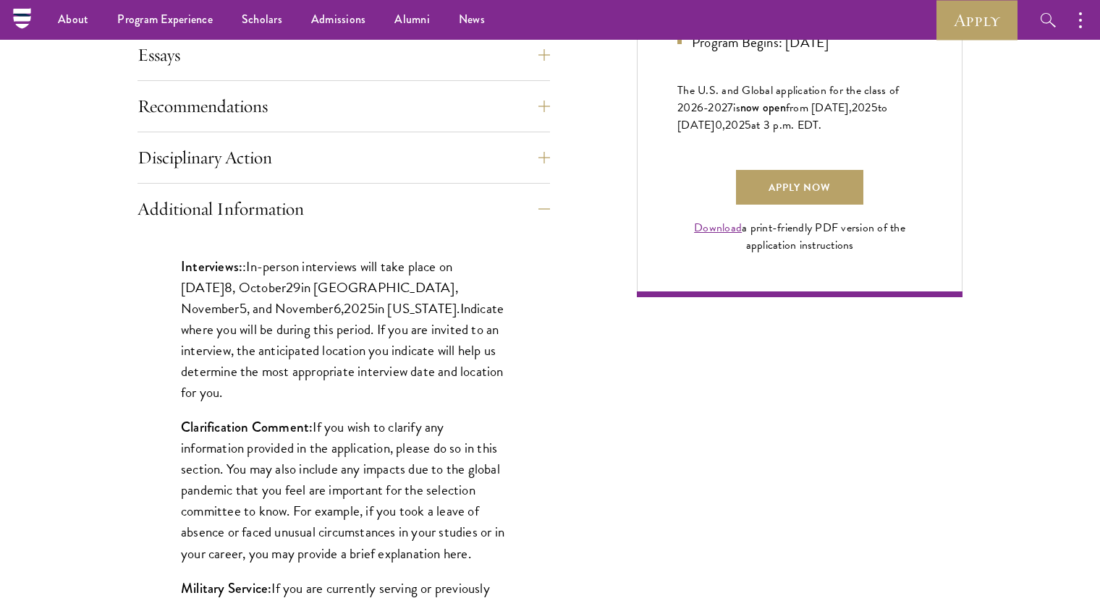
click at [286, 284] on span ", October" at bounding box center [259, 287] width 54 height 21
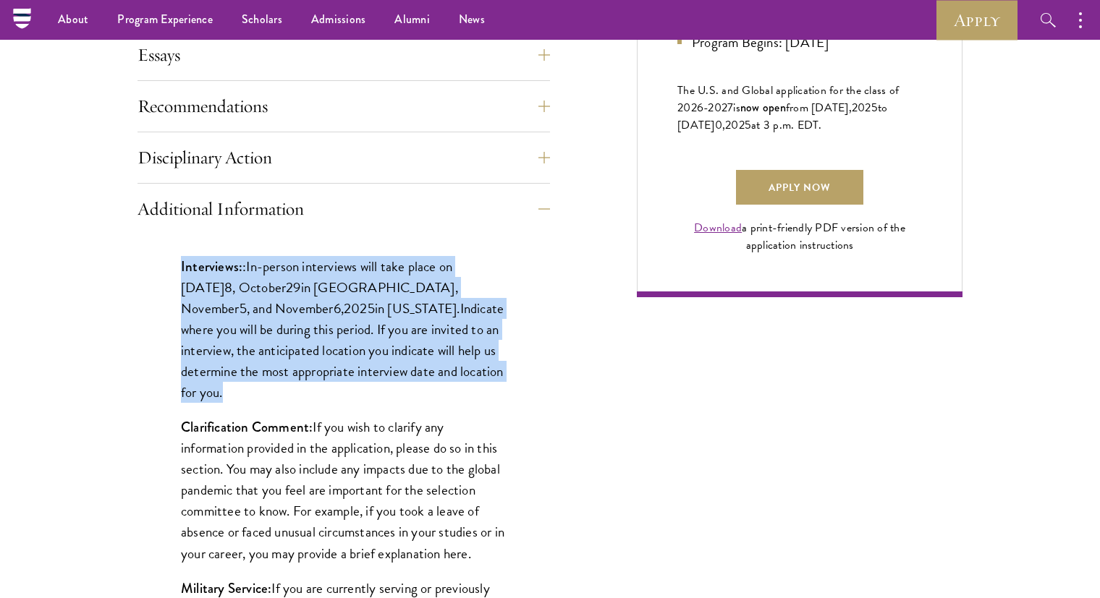
click at [286, 284] on span ", October" at bounding box center [259, 287] width 54 height 21
click at [360, 301] on span "25" at bounding box center [367, 308] width 14 height 21
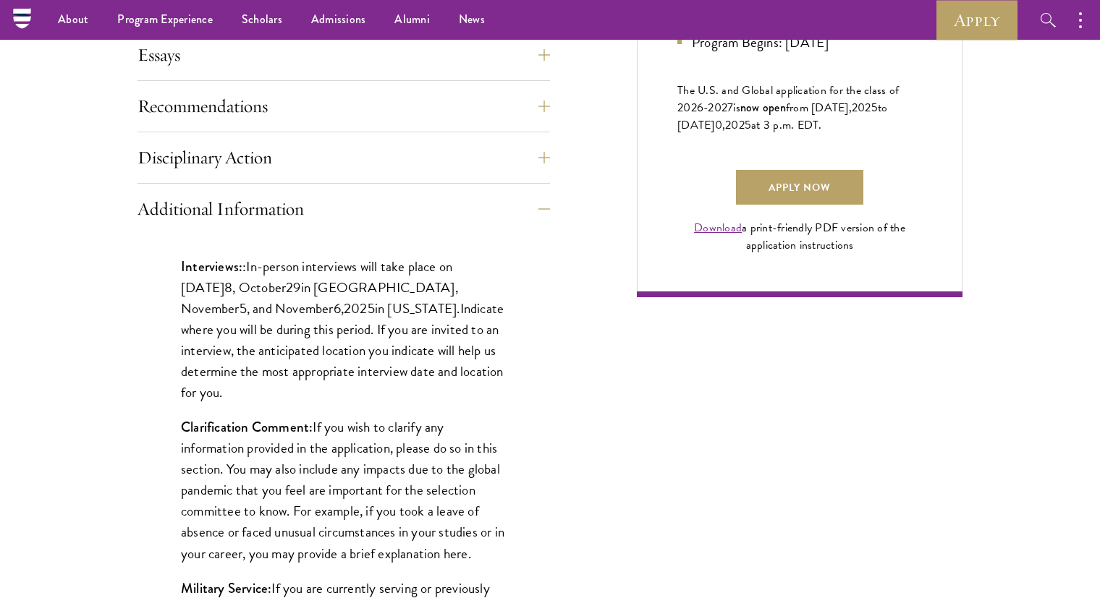
click at [360, 301] on span "25" at bounding box center [367, 308] width 14 height 21
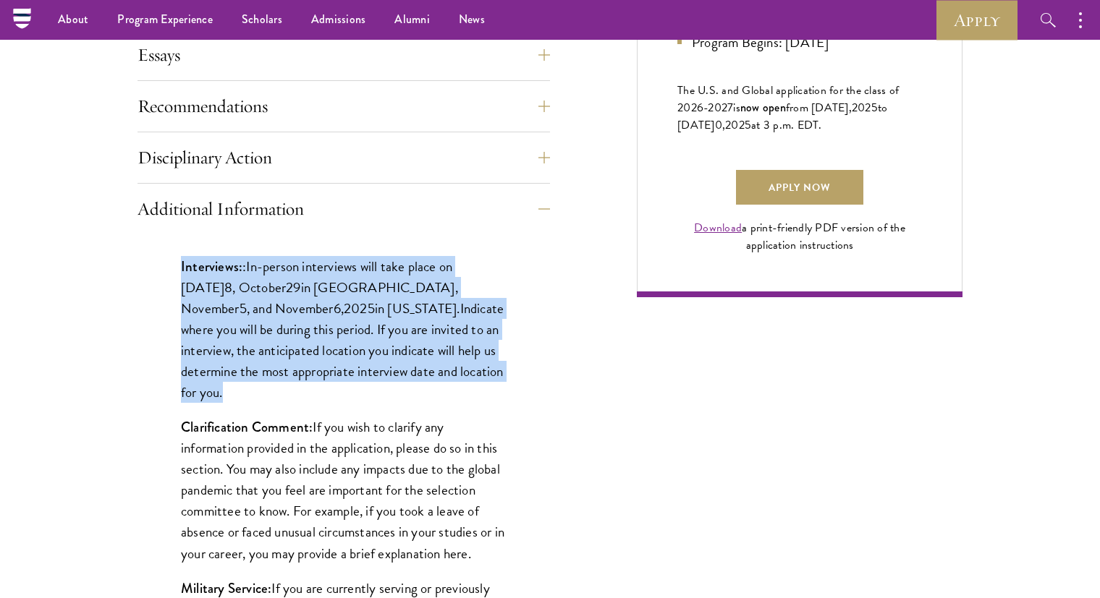
click at [360, 301] on span "25" at bounding box center [367, 308] width 14 height 21
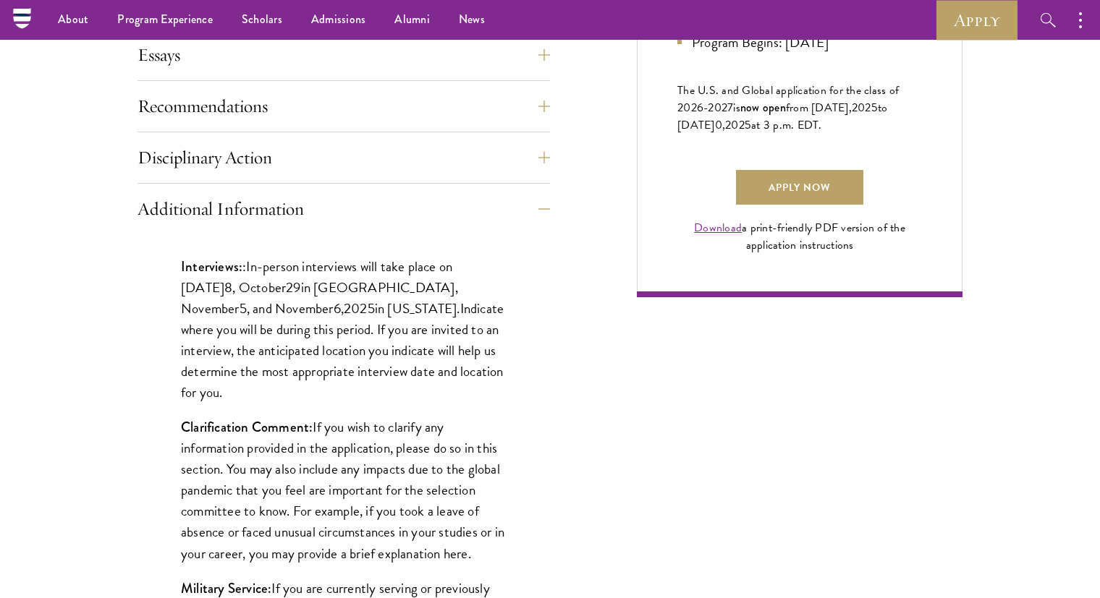
click at [360, 301] on span "25" at bounding box center [367, 308] width 14 height 21
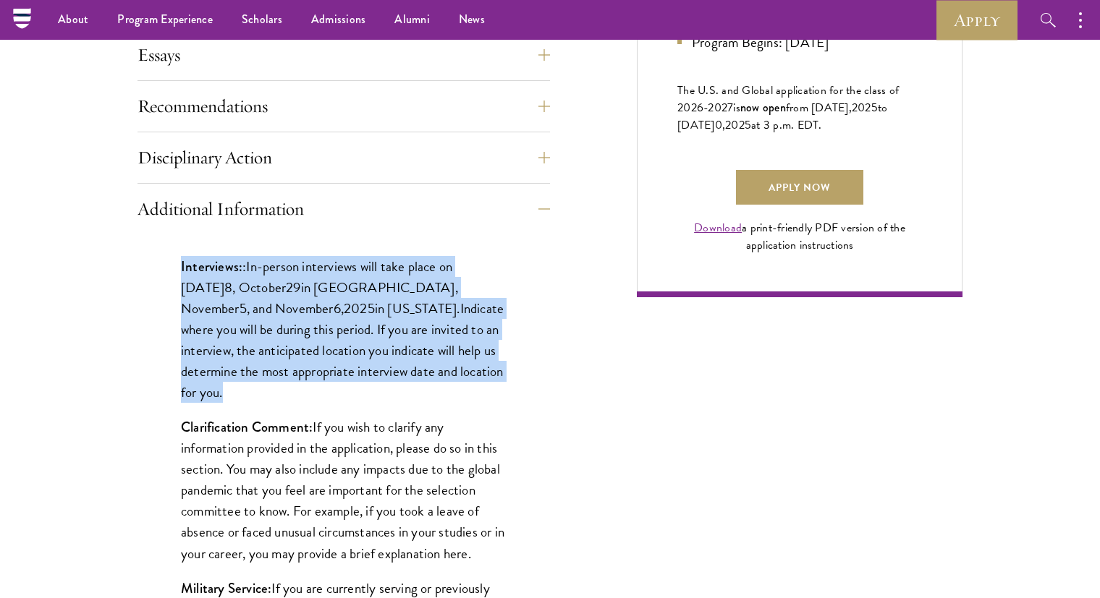
click at [360, 301] on span "25" at bounding box center [367, 308] width 14 height 21
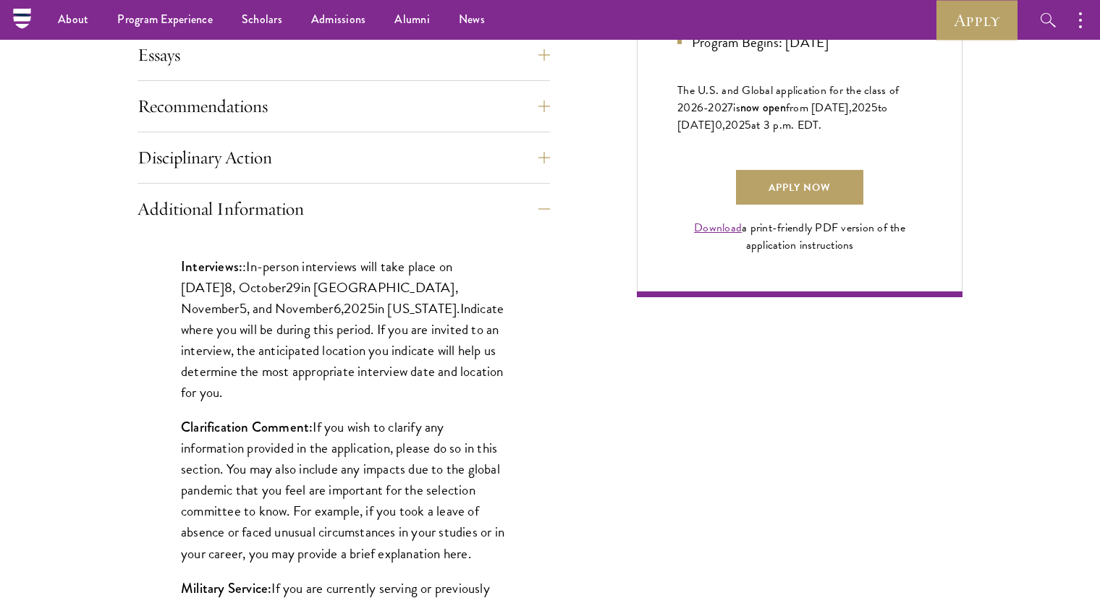
click at [360, 301] on span "25" at bounding box center [367, 308] width 14 height 21
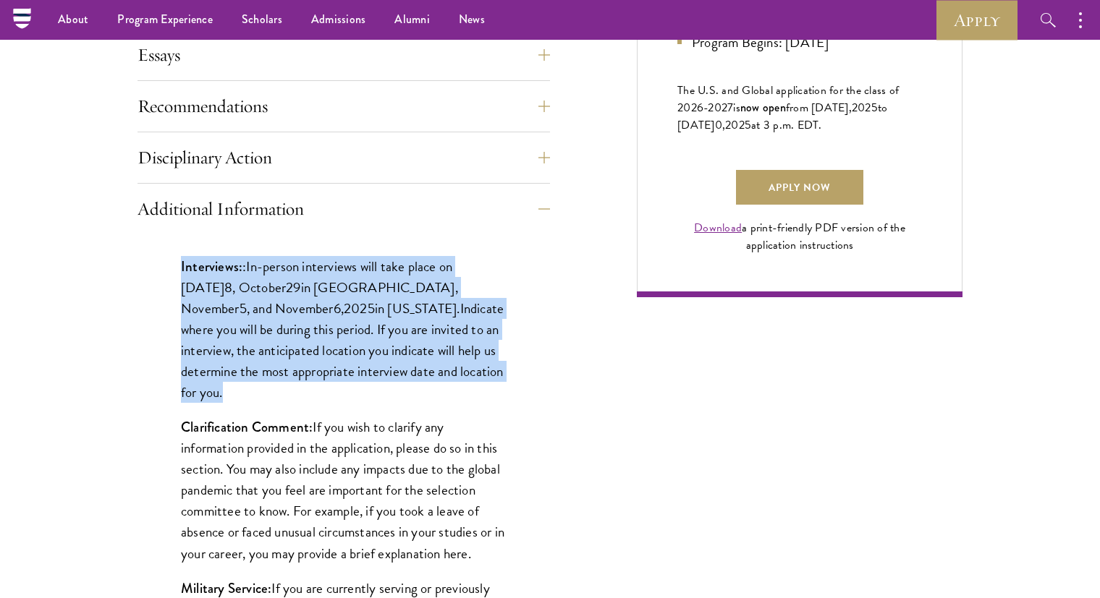
click at [360, 301] on span "25" at bounding box center [367, 308] width 14 height 21
click at [338, 342] on p "Interviews: : In-person interviews will take place on October 2 8 , October 29 …" at bounding box center [344, 329] width 326 height 147
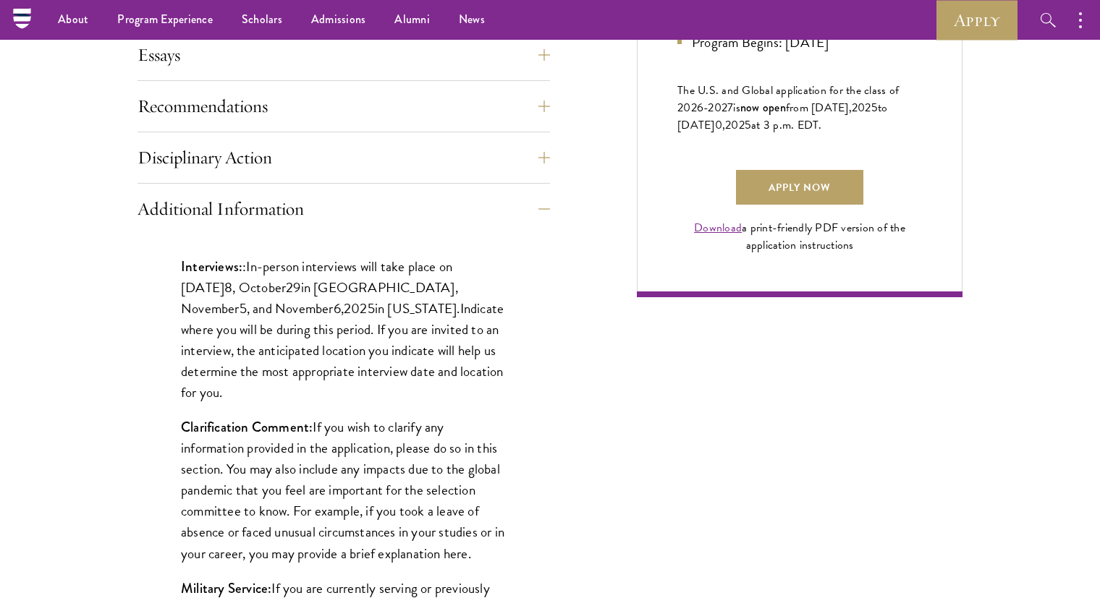
click at [294, 353] on p "Interviews: : In-person interviews will take place on October 2 8 , October 29 …" at bounding box center [344, 329] width 326 height 147
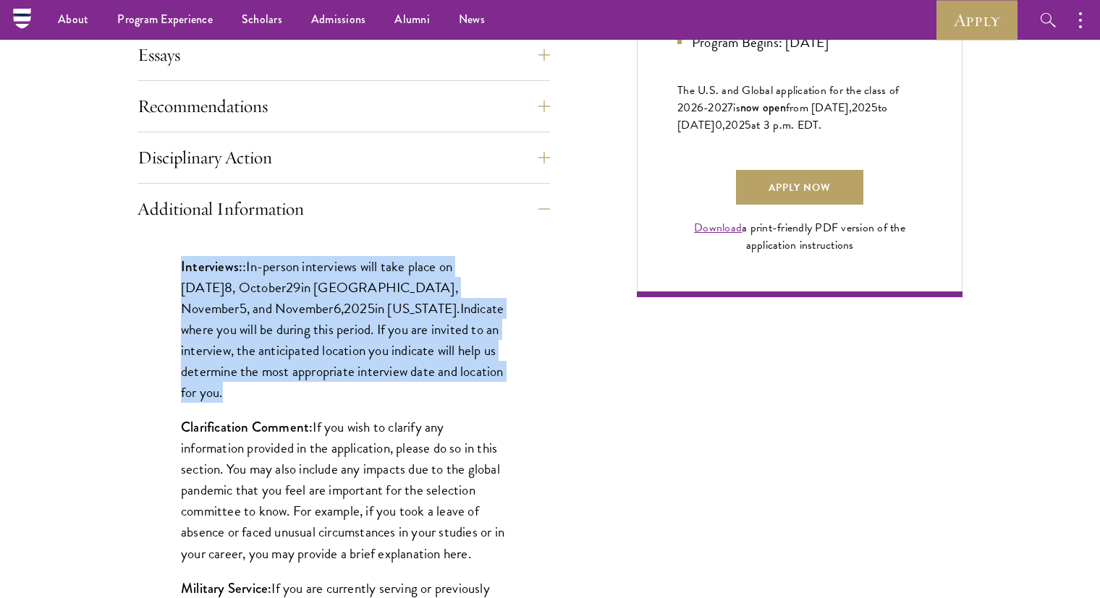
click at [294, 353] on p "Interviews: : In-person interviews will take place on October 2 8 , October 29 …" at bounding box center [344, 329] width 326 height 147
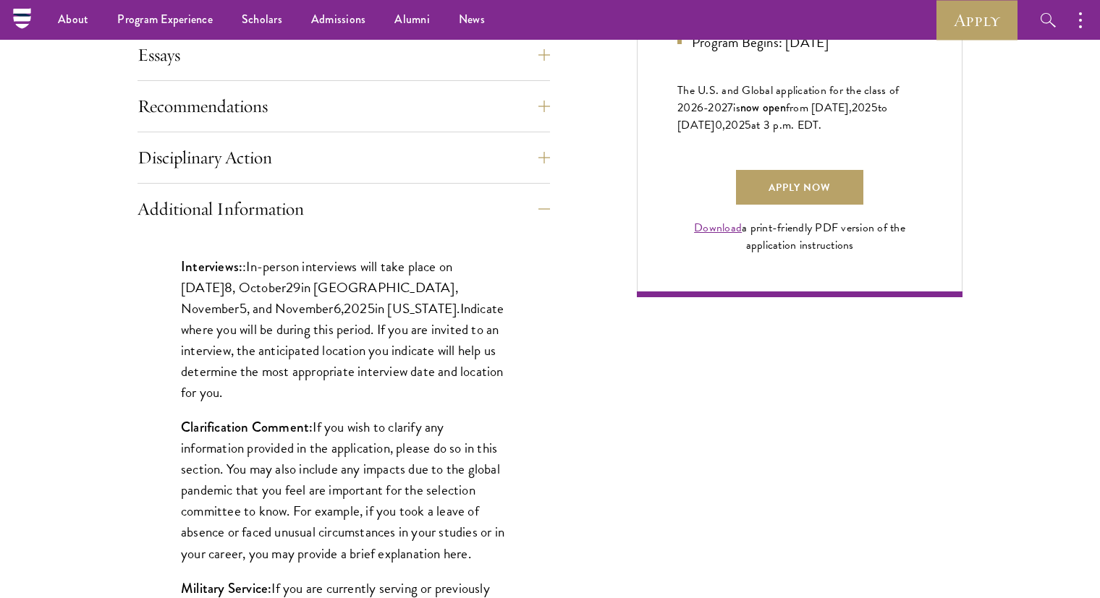
click at [327, 386] on div "Interviews: : In-person interviews will take place on October 2 8 , October 29 …" at bounding box center [343, 476] width 412 height 485
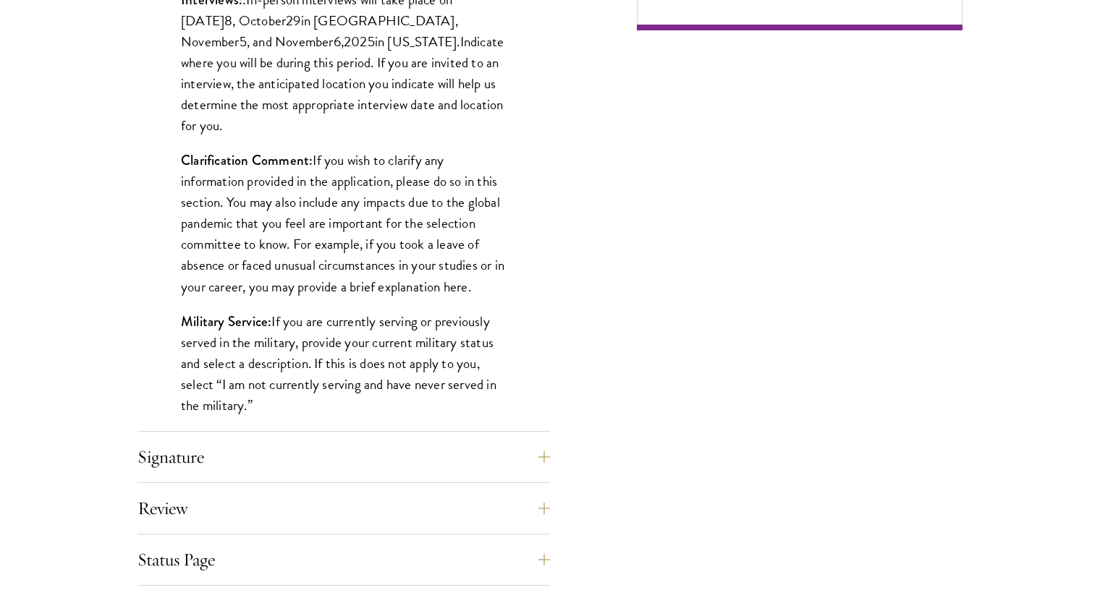
scroll to position [1270, 0]
click at [302, 347] on p "Military Service: If you are currently serving or previously served in the mili…" at bounding box center [344, 362] width 326 height 105
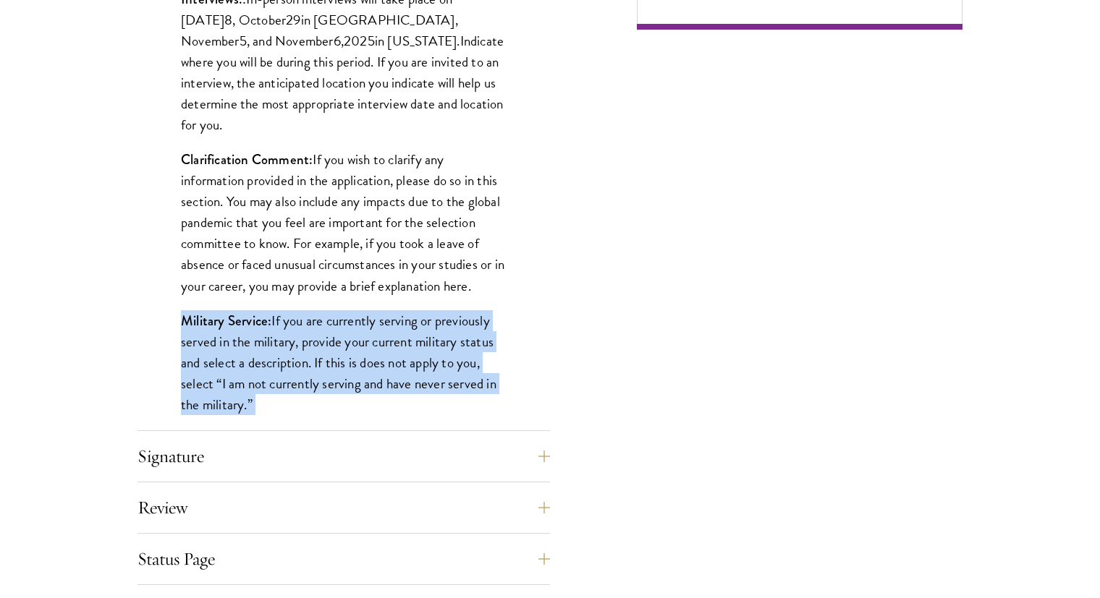
click at [302, 347] on p "Military Service: If you are currently serving or previously served in the mili…" at bounding box center [344, 362] width 326 height 105
click at [299, 370] on p "Military Service: If you are currently serving or previously served in the mili…" at bounding box center [344, 362] width 326 height 105
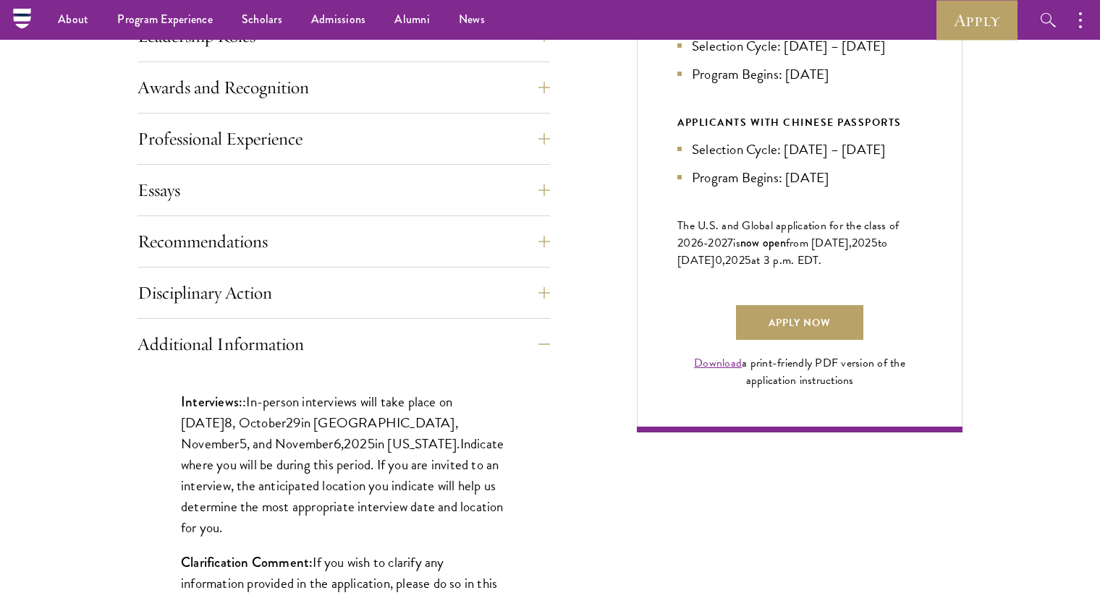
scroll to position [868, 0]
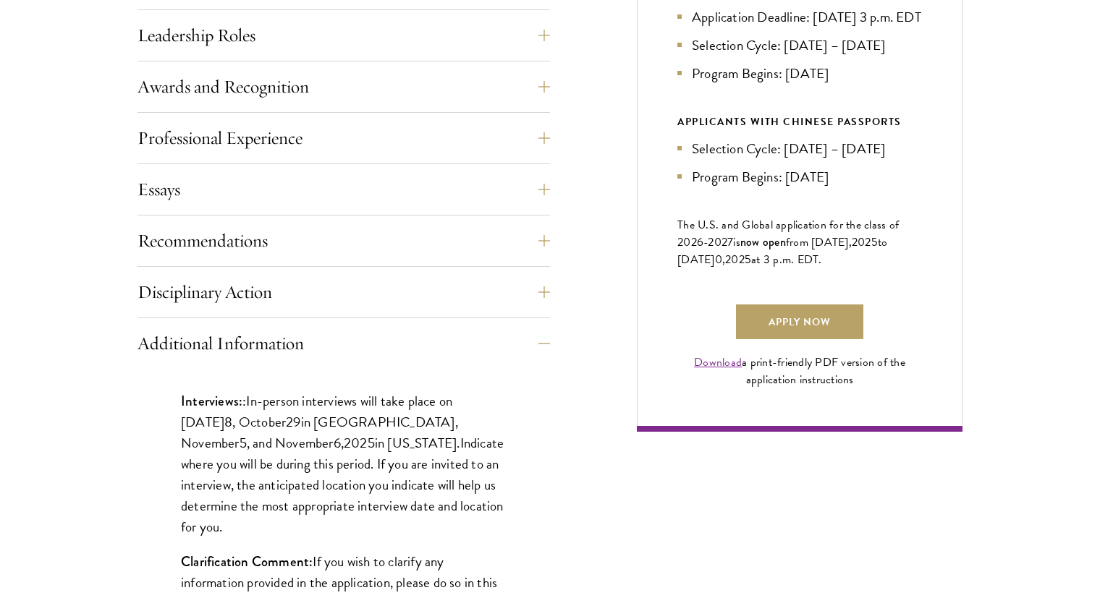
click at [776, 389] on div "Download a print-friendly PDF version of the application instructions" at bounding box center [799, 371] width 245 height 35
click at [779, 389] on div "Download a print-friendly PDF version of the application instructions" at bounding box center [799, 371] width 245 height 35
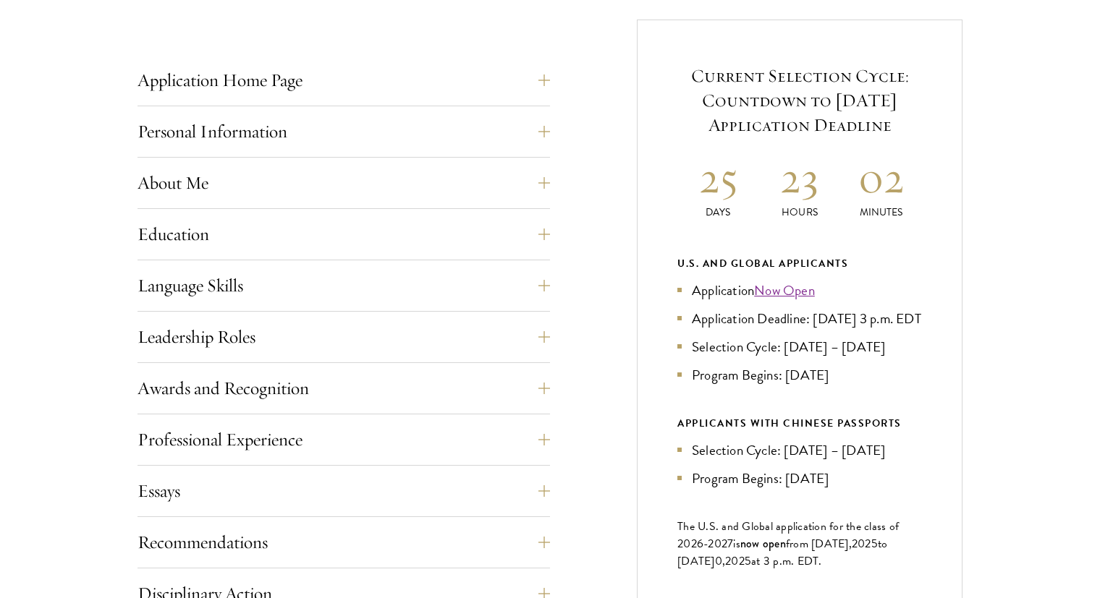
scroll to position [567, 0]
click at [237, 237] on button "Education" at bounding box center [354, 233] width 412 height 35
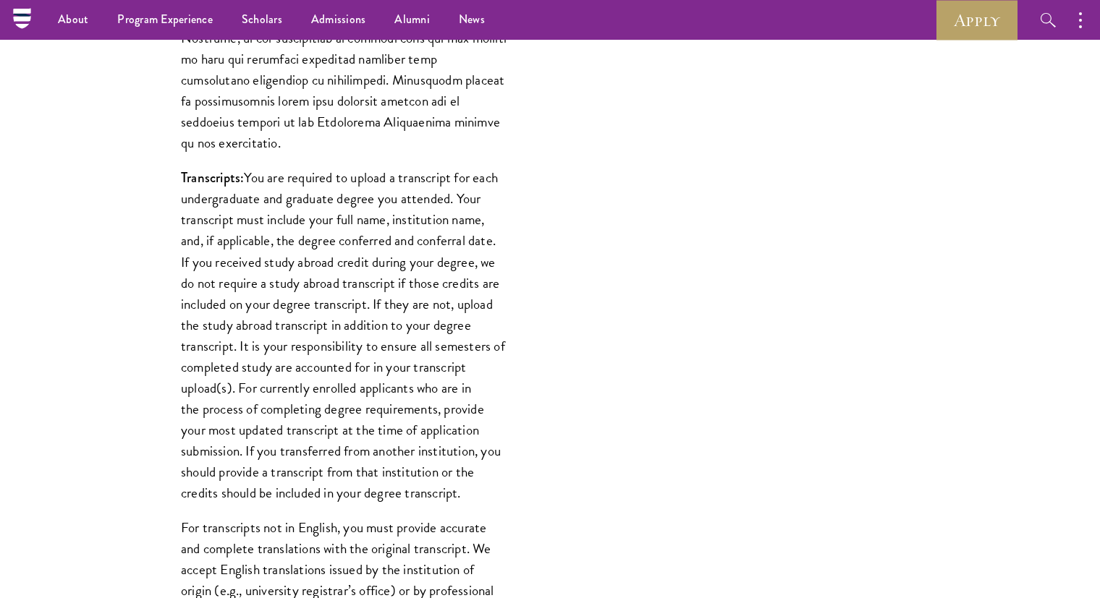
scroll to position [1582, 0]
click at [230, 241] on p "Transcripts: You are required to upload a transcript for each undergraduate and…" at bounding box center [344, 337] width 326 height 336
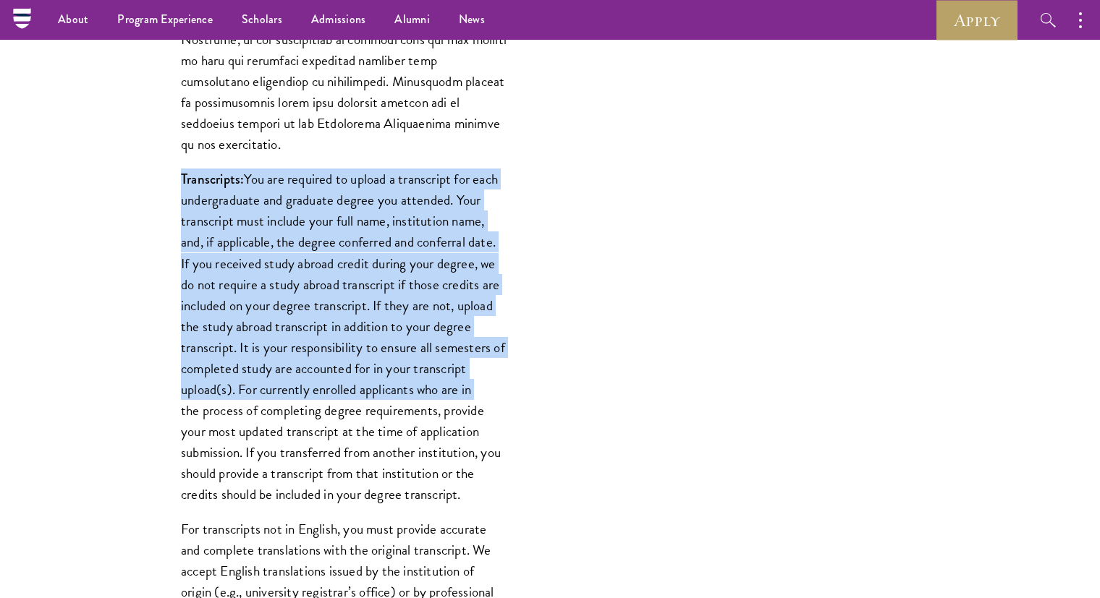
click at [230, 241] on p "Transcripts: You are required to upload a transcript for each undergraduate and…" at bounding box center [344, 337] width 326 height 336
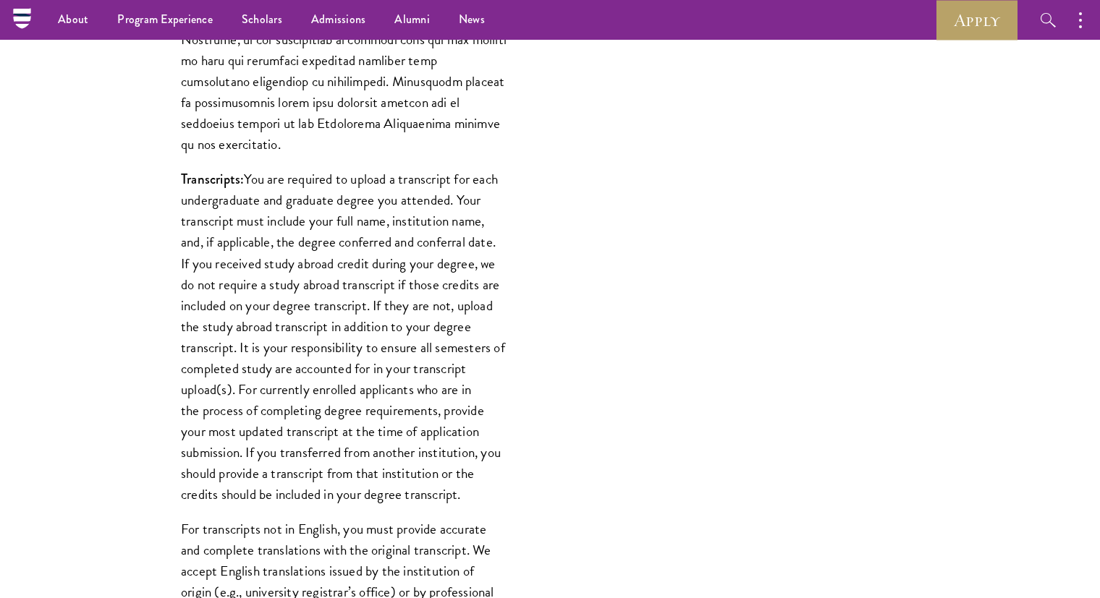
click at [230, 271] on p "Transcripts: You are required to upload a transcript for each undergraduate and…" at bounding box center [344, 337] width 326 height 336
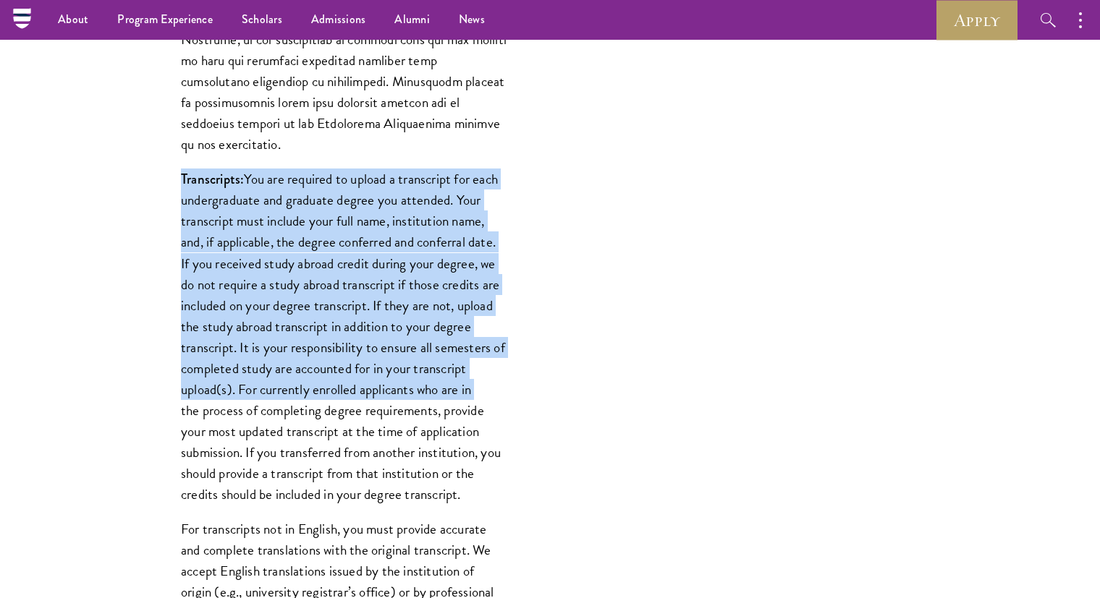
click at [230, 271] on p "Transcripts: You are required to upload a transcript for each undergraduate and…" at bounding box center [344, 337] width 326 height 336
click at [228, 290] on p "Transcripts: You are required to upload a transcript for each undergraduate and…" at bounding box center [344, 337] width 326 height 336
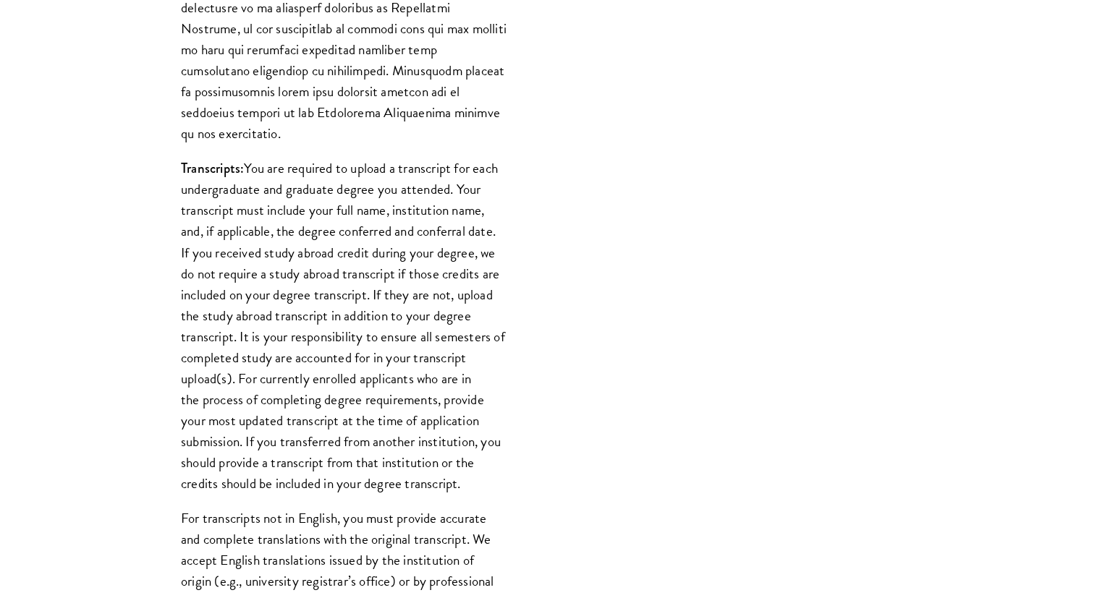
scroll to position [1593, 0]
click at [341, 332] on p "Transcripts: You are required to upload a transcript for each undergraduate and…" at bounding box center [344, 325] width 326 height 336
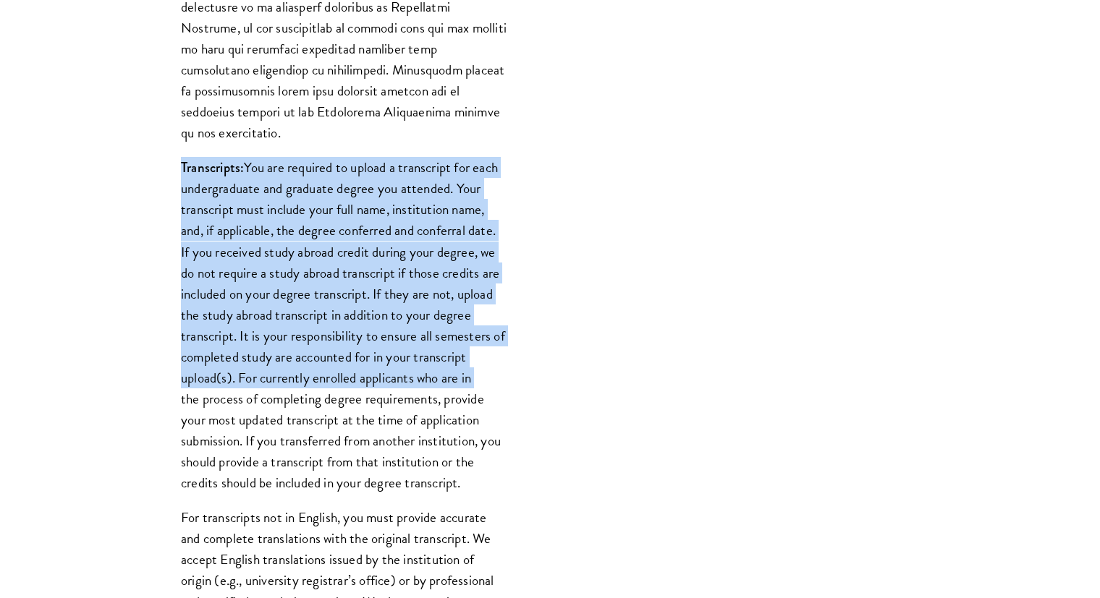
click at [341, 332] on p "Transcripts: You are required to upload a transcript for each undergraduate and…" at bounding box center [344, 325] width 326 height 336
click at [344, 355] on p "Transcripts: You are required to upload a transcript for each undergraduate and…" at bounding box center [344, 325] width 326 height 336
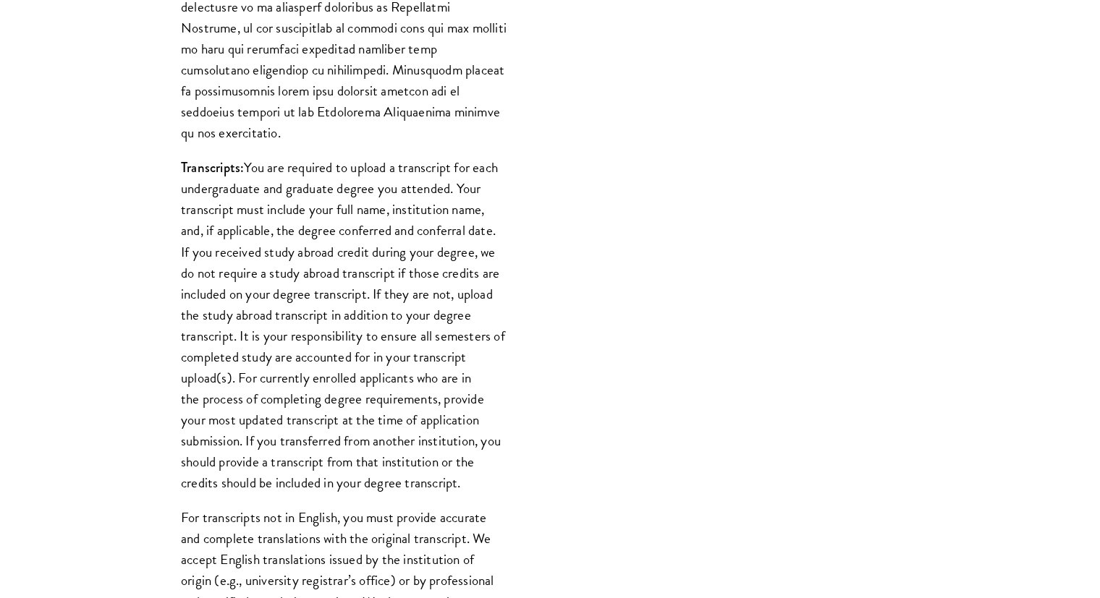
click at [344, 355] on p "Transcripts: You are required to upload a transcript for each undergraduate and…" at bounding box center [344, 325] width 326 height 336
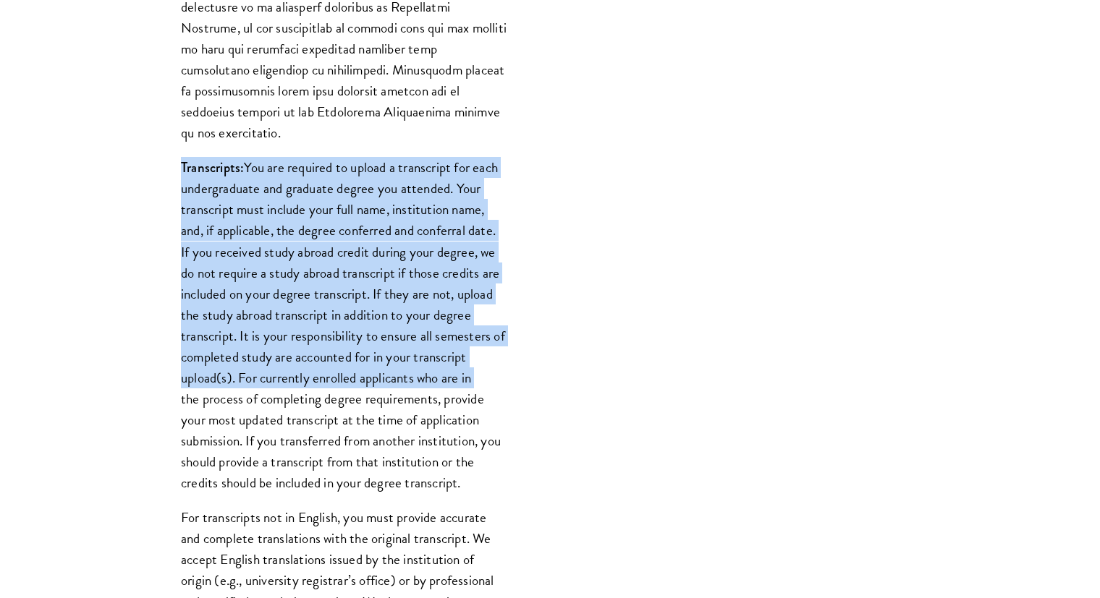
click at [344, 355] on p "Transcripts: You are required to upload a transcript for each undergraduate and…" at bounding box center [344, 325] width 326 height 336
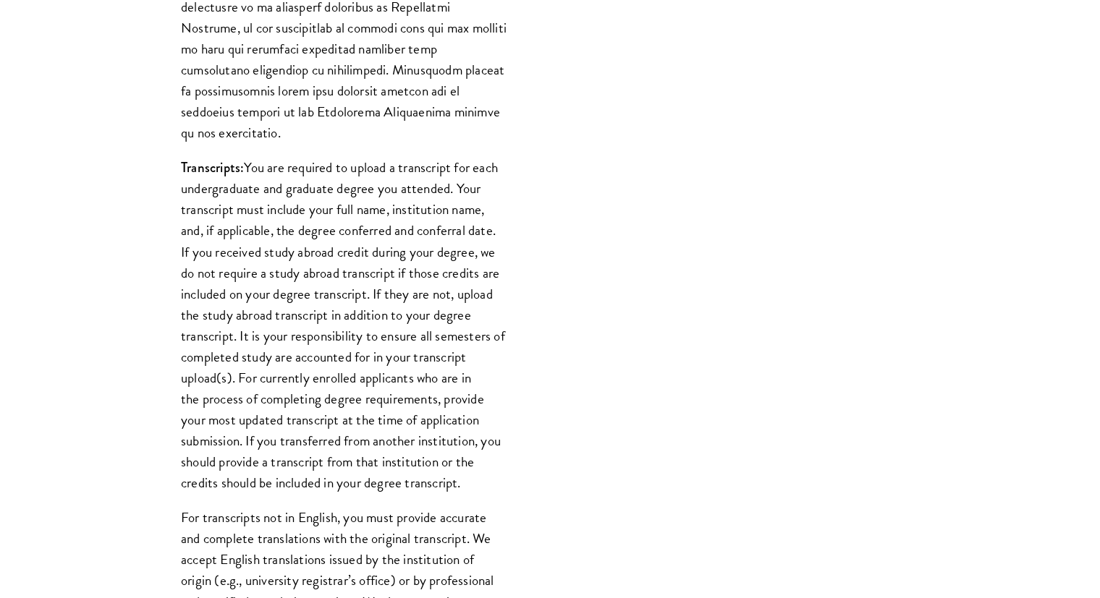
click at [338, 378] on p "Transcripts: You are required to upload a transcript for each undergraduate and…" at bounding box center [344, 325] width 326 height 336
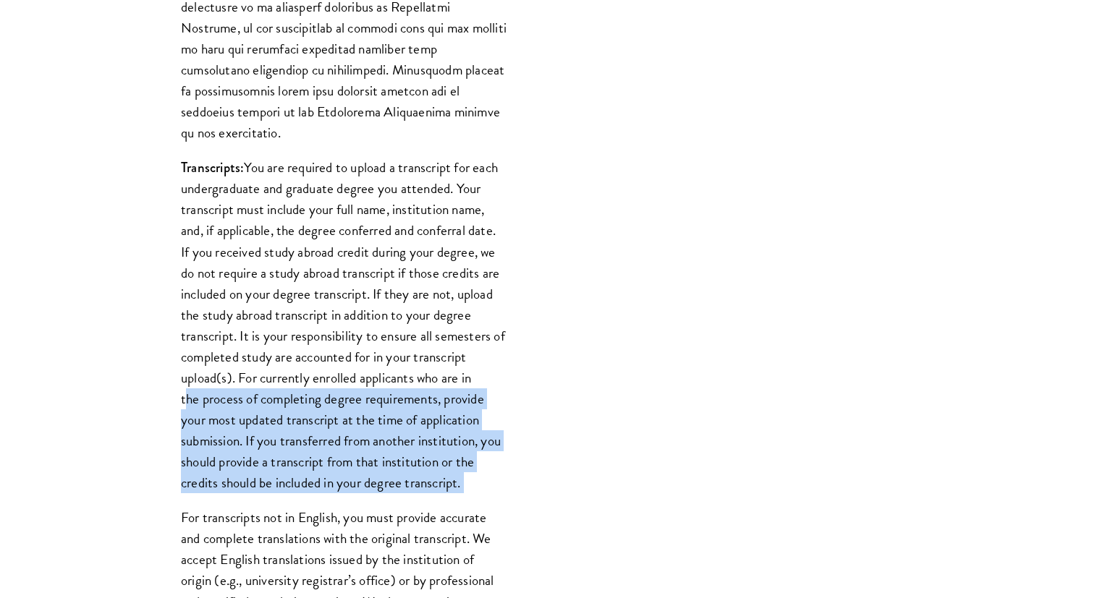
click at [338, 378] on p "Transcripts: You are required to upload a transcript for each undergraduate and…" at bounding box center [344, 325] width 326 height 336
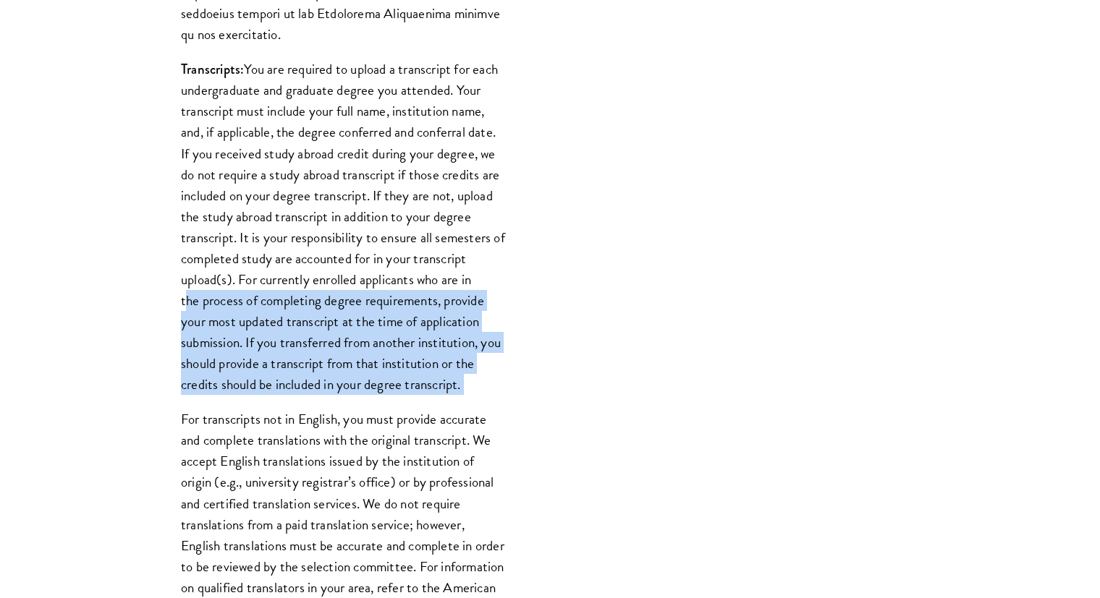
click at [327, 285] on p "Transcripts: You are required to upload a transcript for each undergraduate and…" at bounding box center [344, 227] width 326 height 336
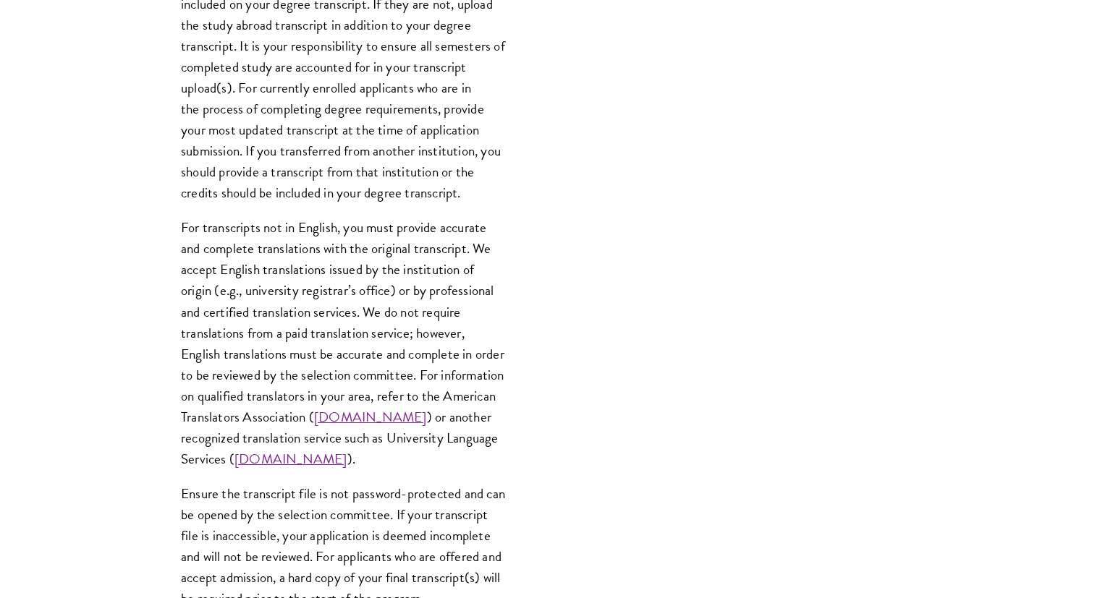
scroll to position [2020, 0]
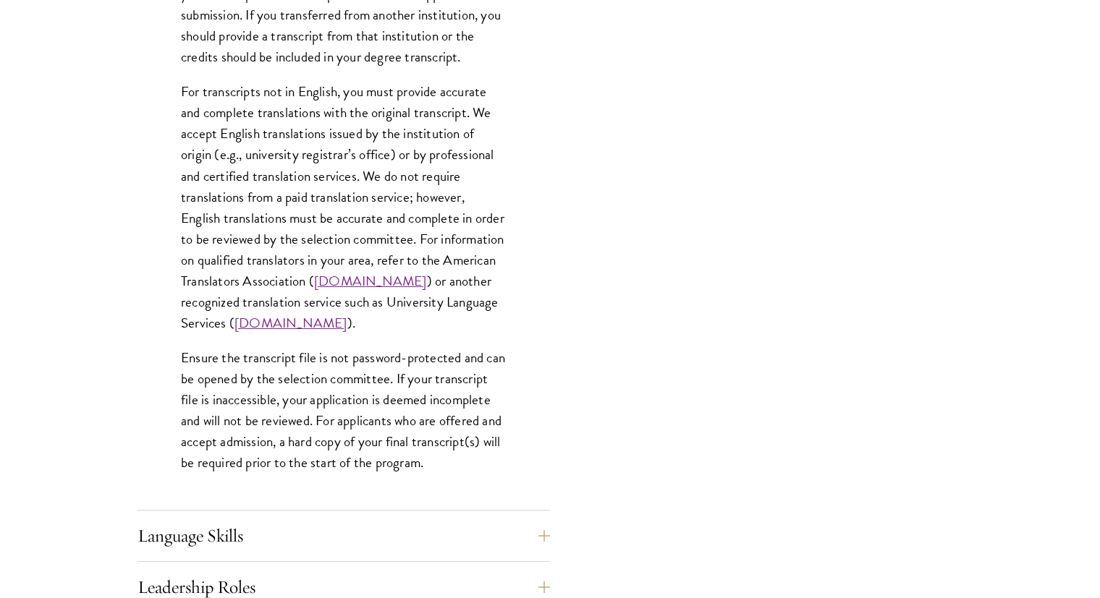
click at [322, 378] on p "Ensure the transcript file is not password-protected and can be opened by the s…" at bounding box center [344, 410] width 326 height 126
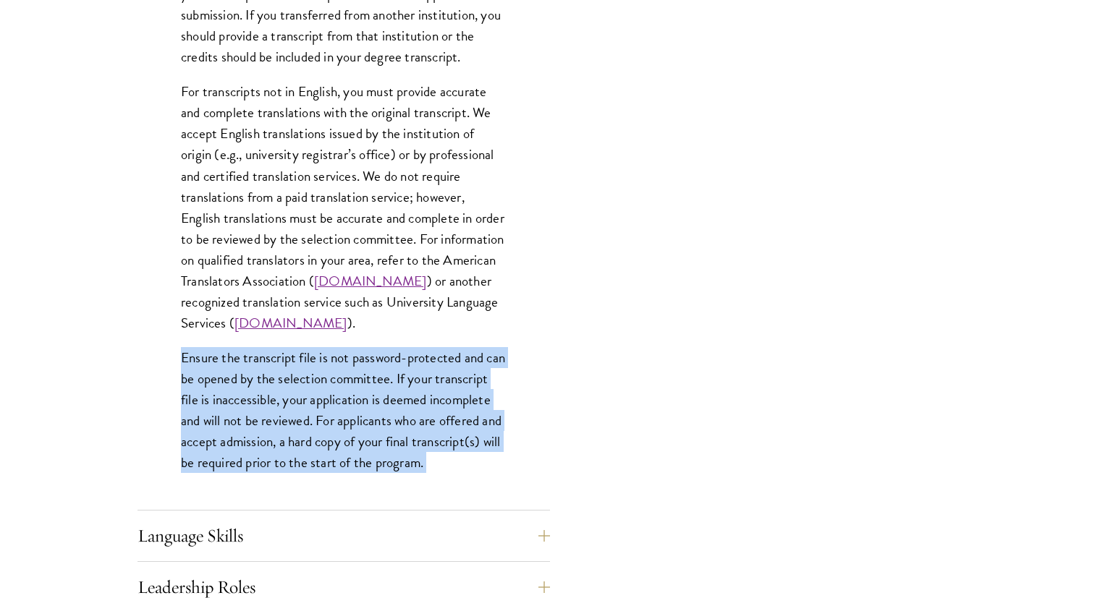
click at [322, 378] on p "Ensure the transcript file is not password-protected and can be opened by the s…" at bounding box center [344, 410] width 326 height 126
click at [288, 370] on p "Ensure the transcript file is not password-protected and can be opened by the s…" at bounding box center [344, 410] width 326 height 126
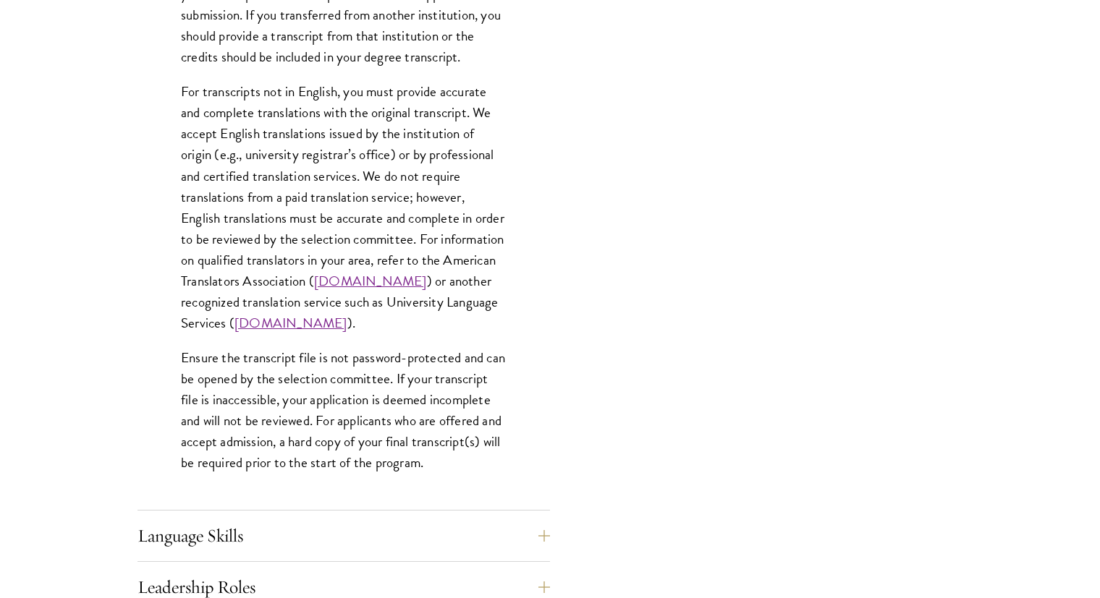
click at [288, 370] on p "Ensure the transcript file is not password-protected and can be opened by the s…" at bounding box center [344, 410] width 326 height 126
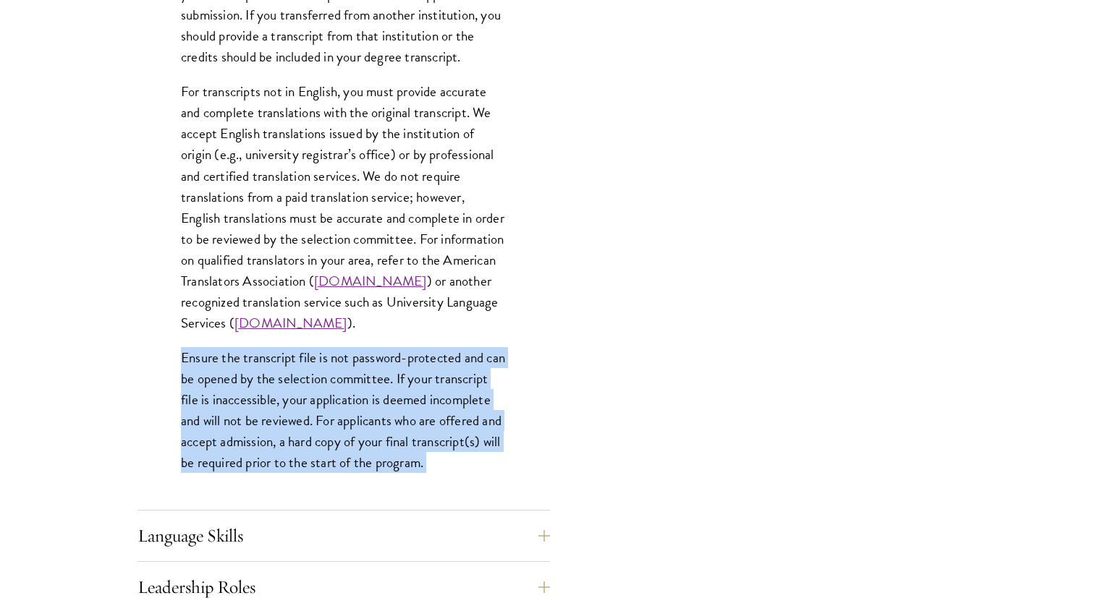
click at [288, 370] on p "Ensure the transcript file is not password-protected and can be opened by the s…" at bounding box center [344, 410] width 326 height 126
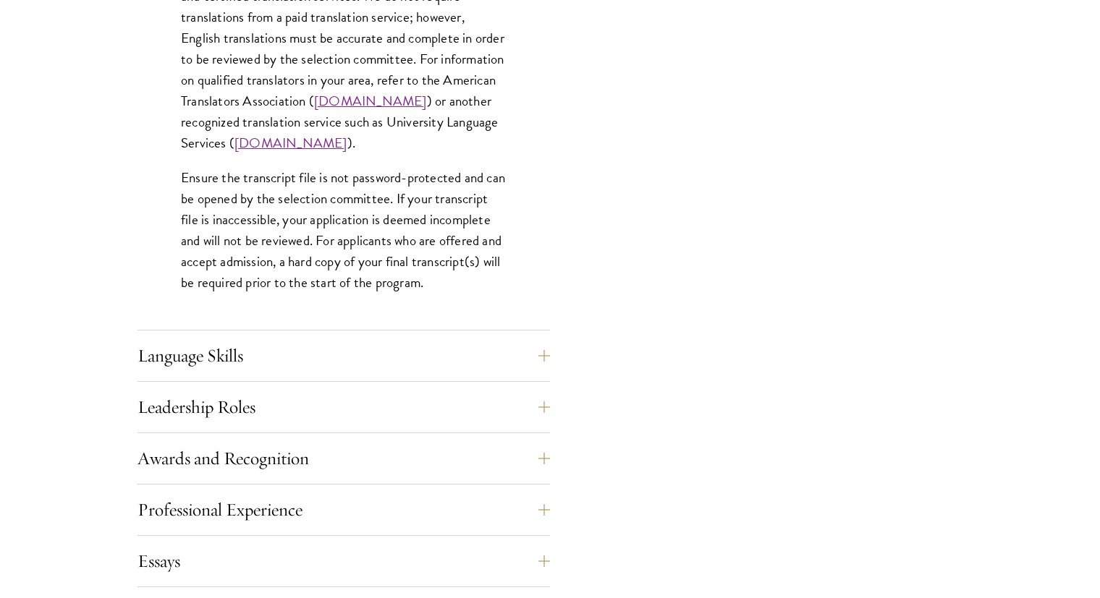
scroll to position [2346, 0]
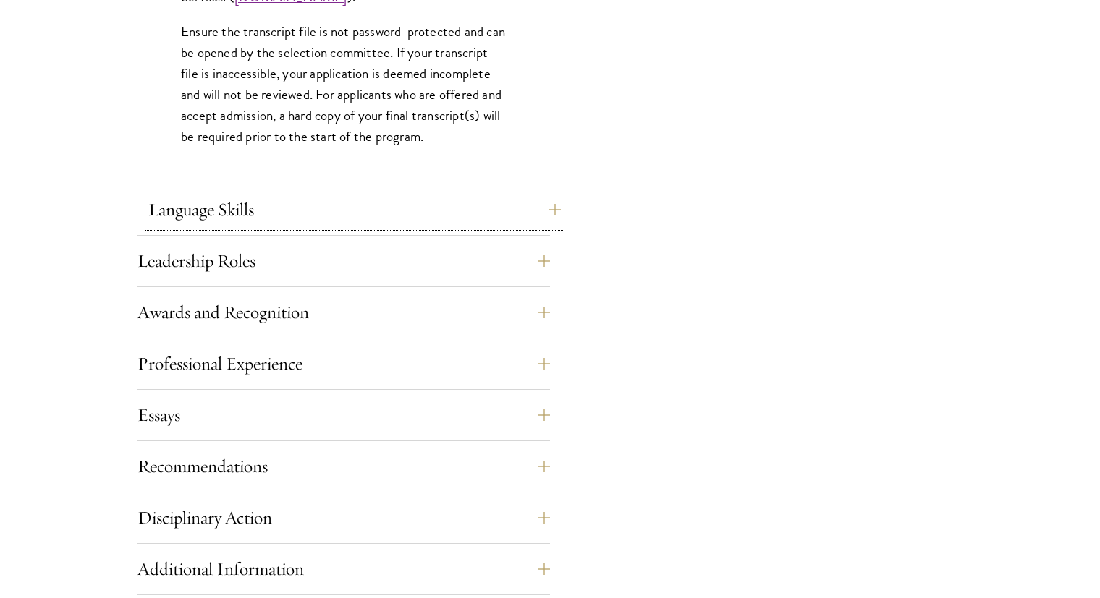
click at [237, 220] on button "Language Skills" at bounding box center [354, 209] width 412 height 35
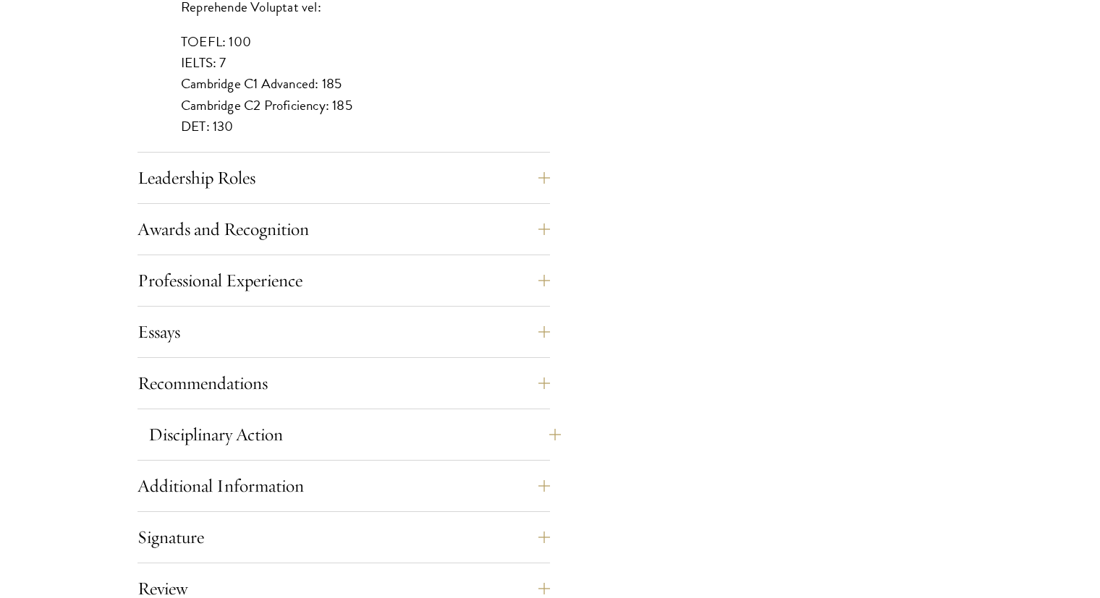
scroll to position [1444, 0]
click at [323, 315] on button "Essays" at bounding box center [354, 330] width 412 height 35
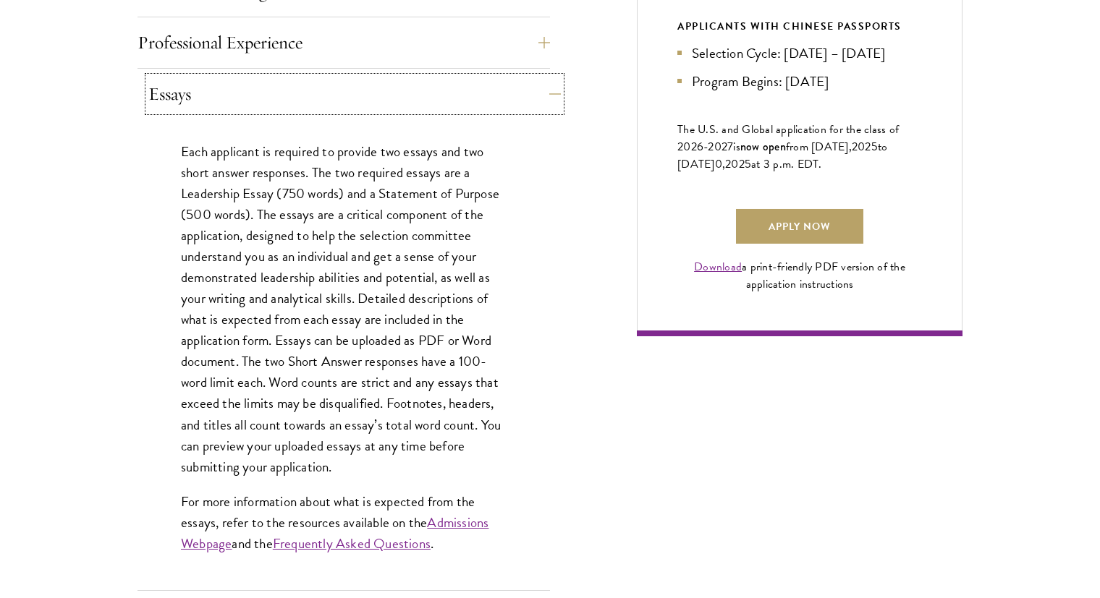
scroll to position [964, 0]
click at [305, 252] on p "Each applicant is required to provide two essays and two short answer responses…" at bounding box center [344, 308] width 326 height 336
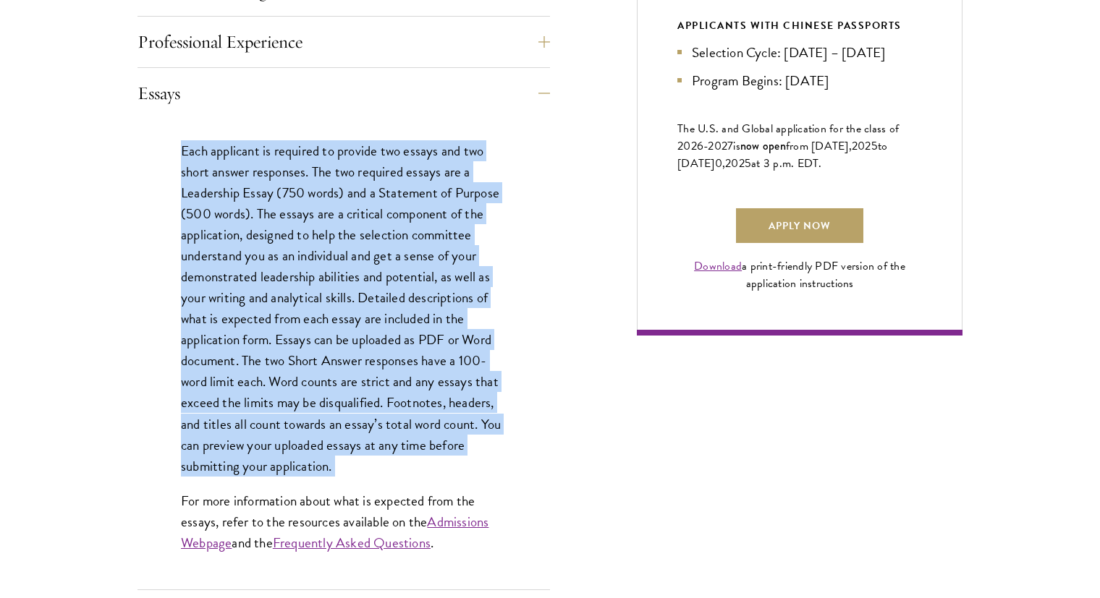
click at [305, 252] on p "Each applicant is required to provide two essays and two short answer responses…" at bounding box center [344, 308] width 326 height 336
click at [334, 325] on p "Each applicant is required to provide two essays and two short answer responses…" at bounding box center [344, 308] width 326 height 336
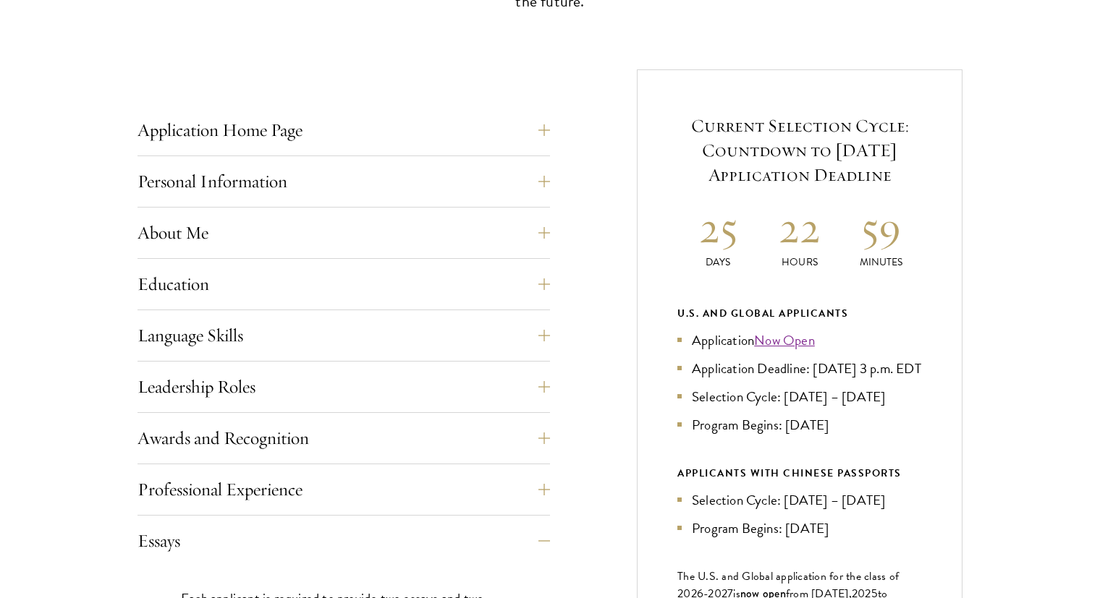
scroll to position [673, 0]
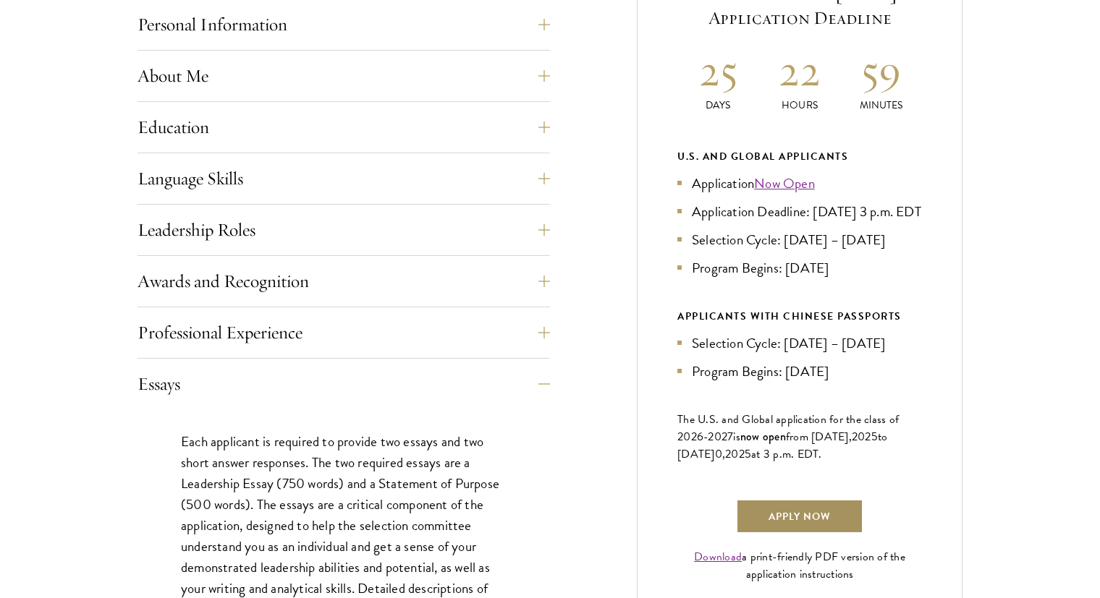
click at [792, 534] on link "Apply Now" at bounding box center [799, 516] width 127 height 35
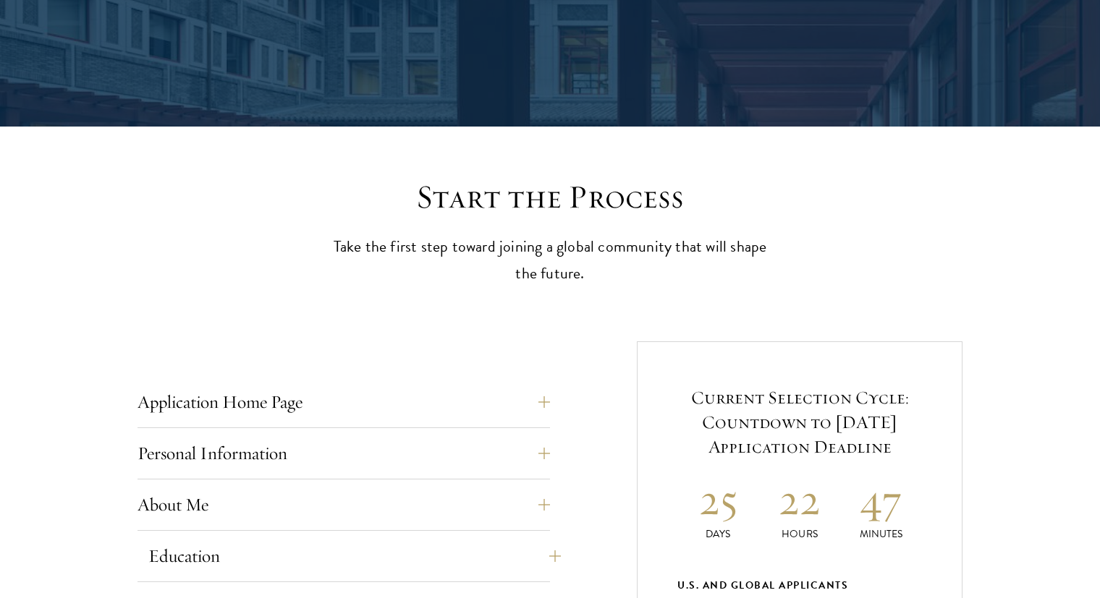
scroll to position [0, 0]
